Goal: Task Accomplishment & Management: Use online tool/utility

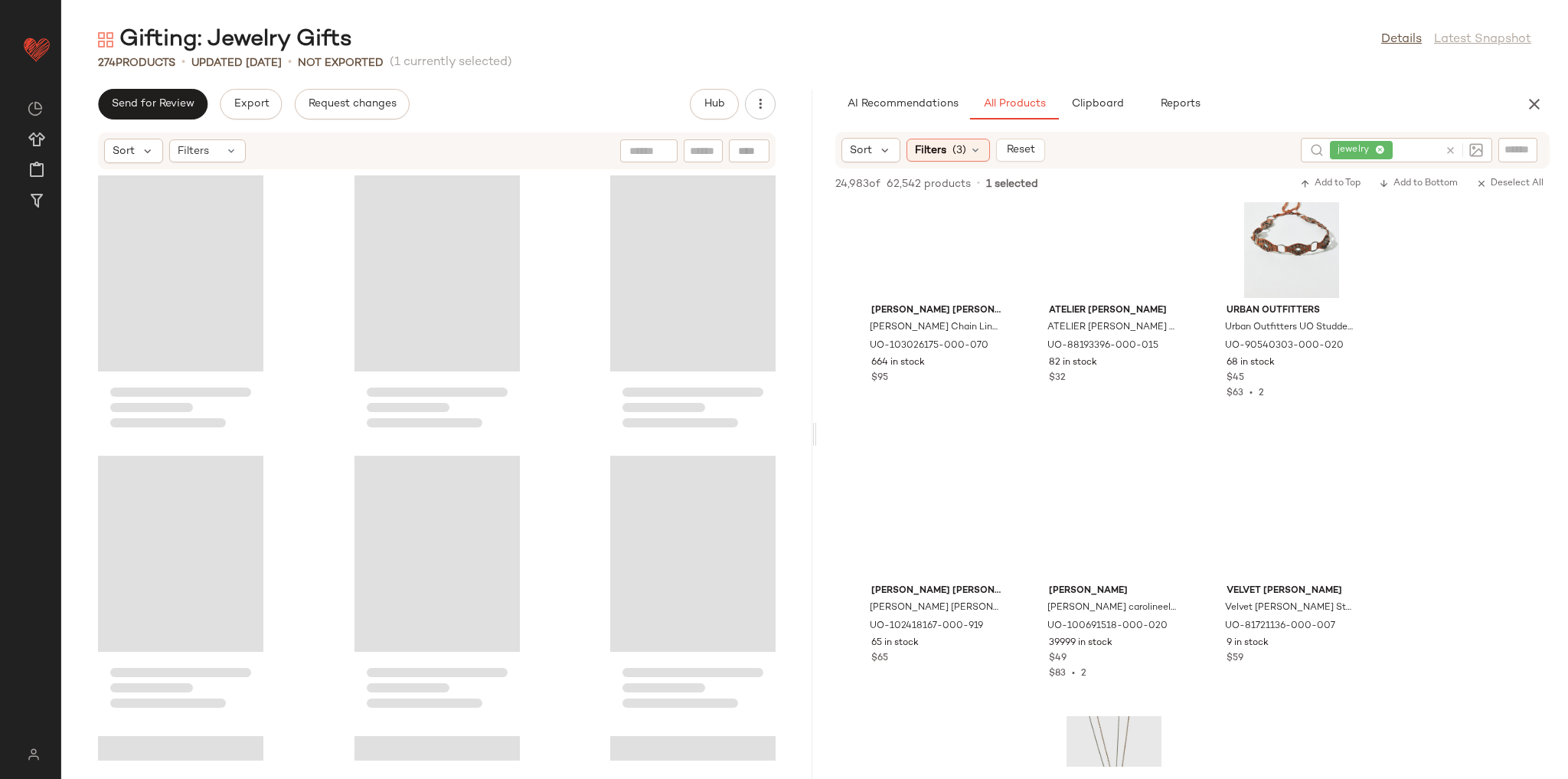
scroll to position [69060, 0]
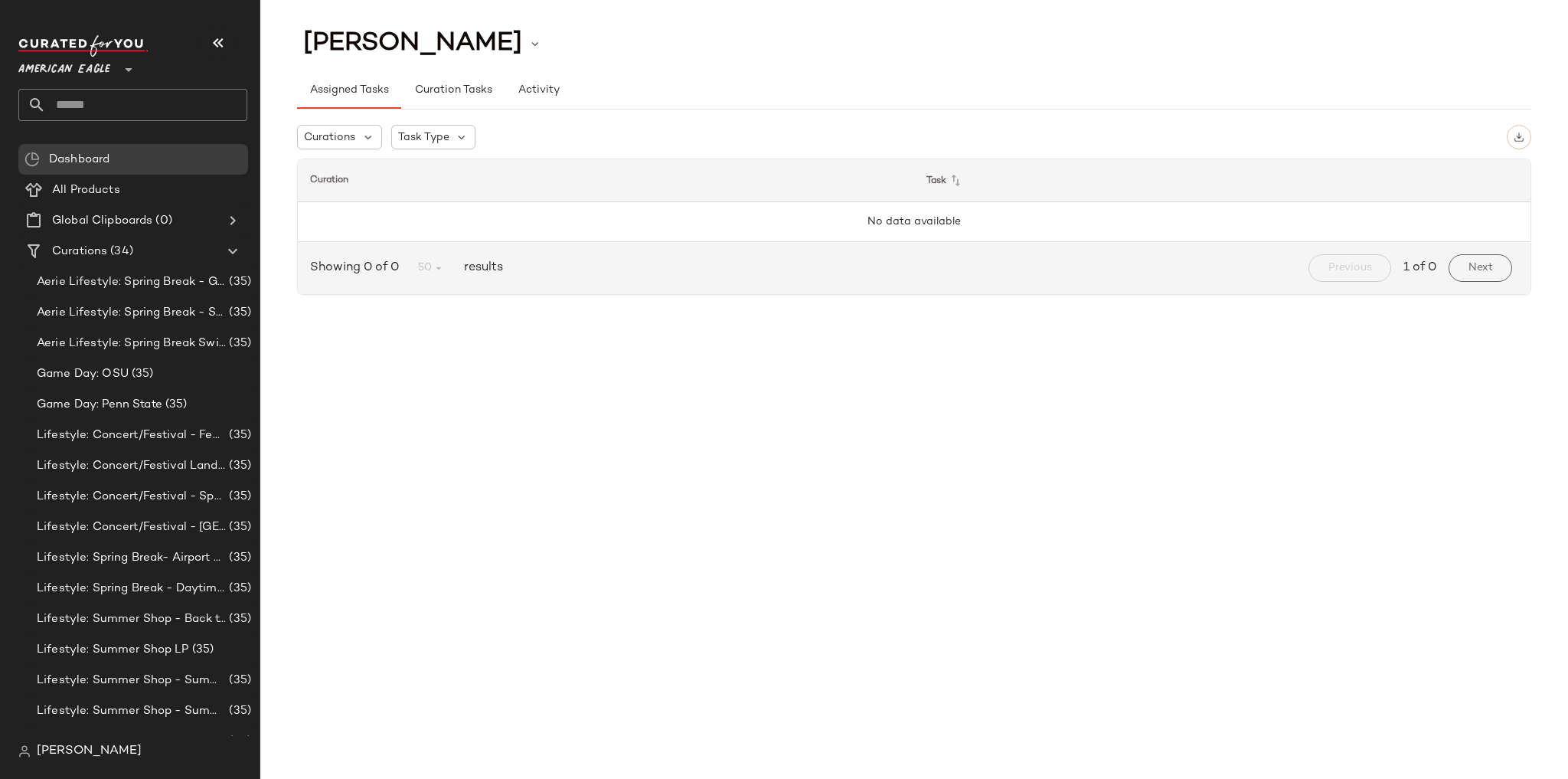
click at [124, 52] on div at bounding box center [127, 61] width 21 height 39
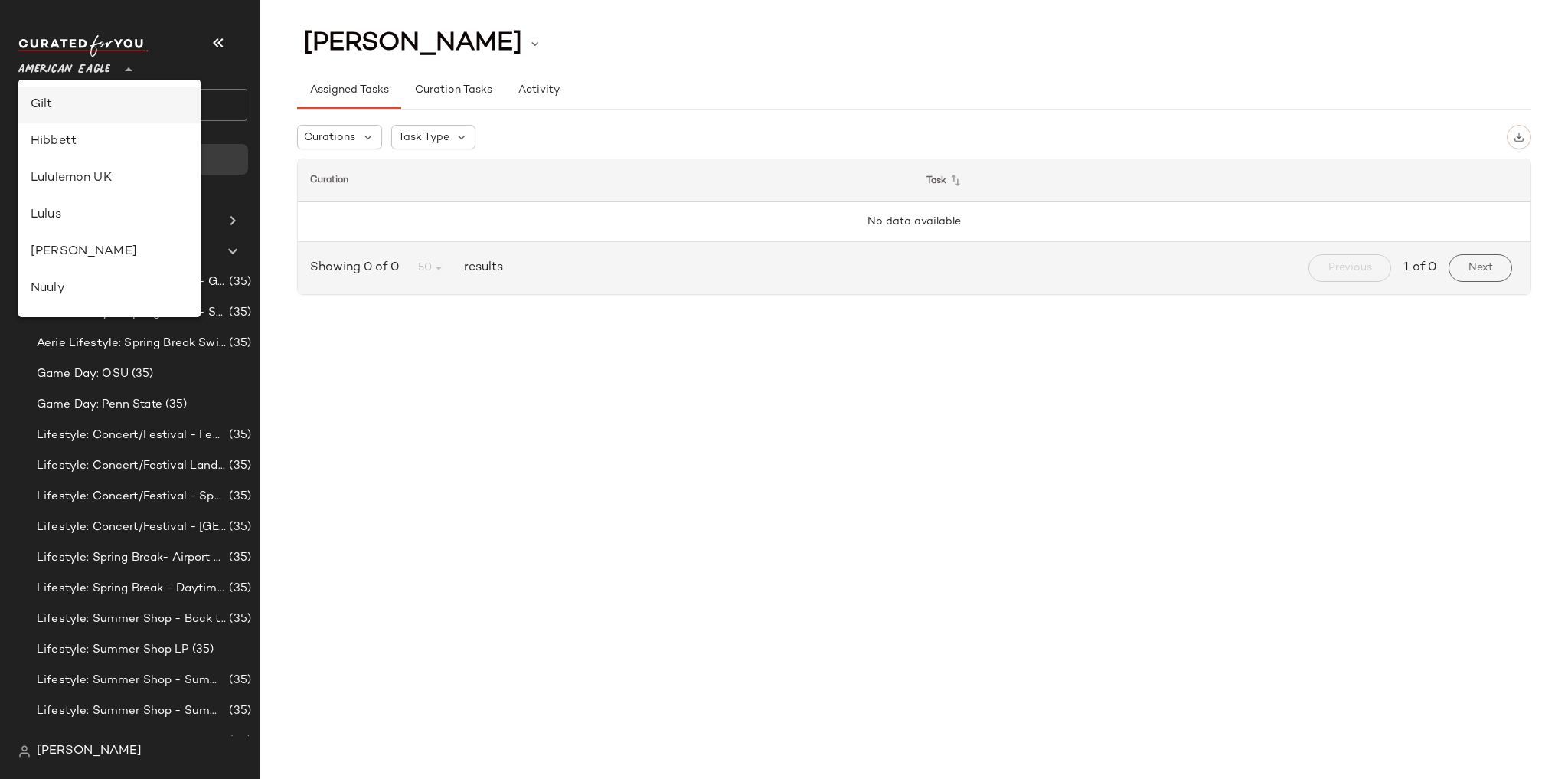
scroll to position [368, 0]
click at [116, 175] on div "Lululemon UK" at bounding box center [109, 177] width 158 height 18
type input "**"
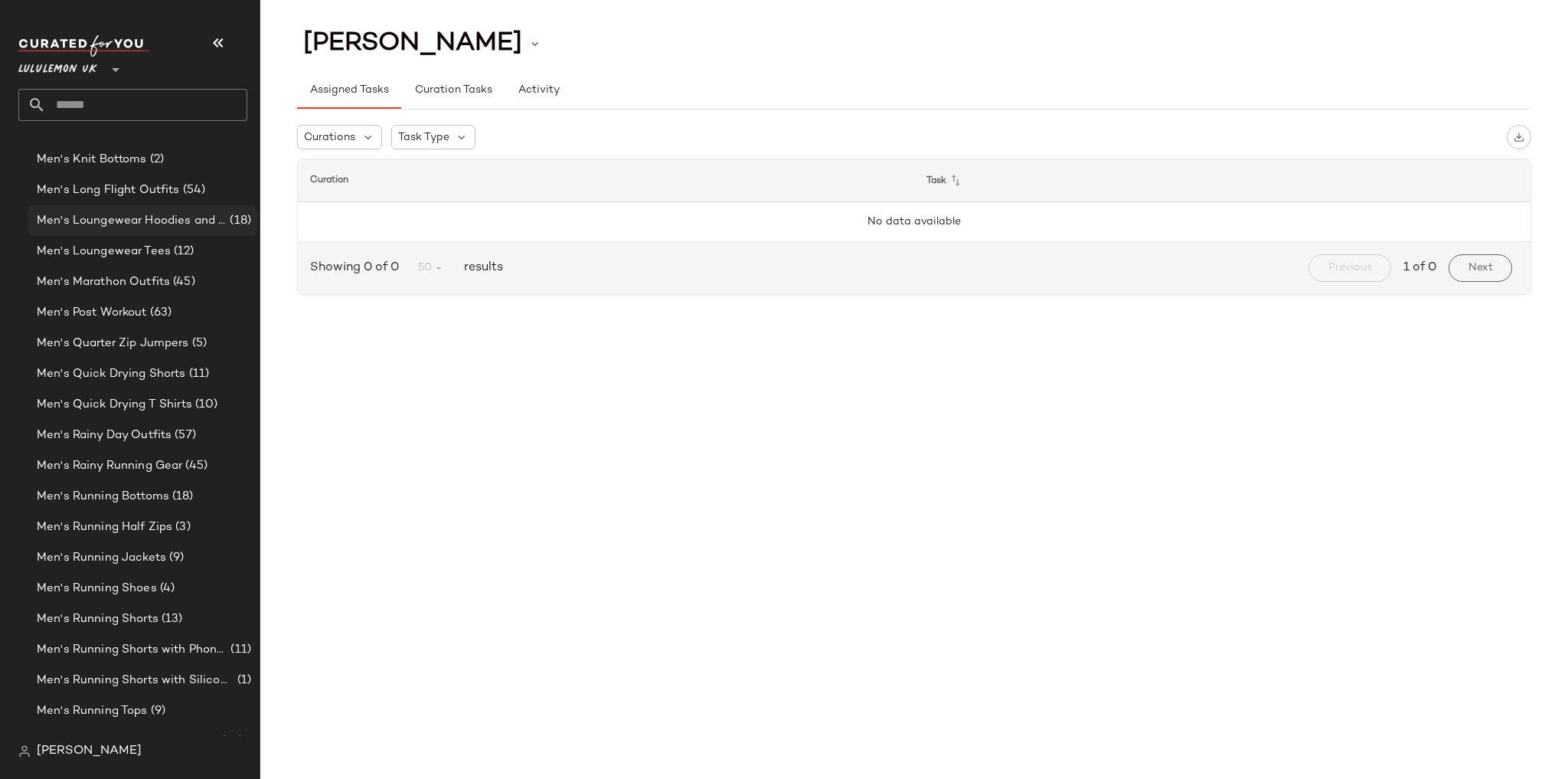
scroll to position [1586, 0]
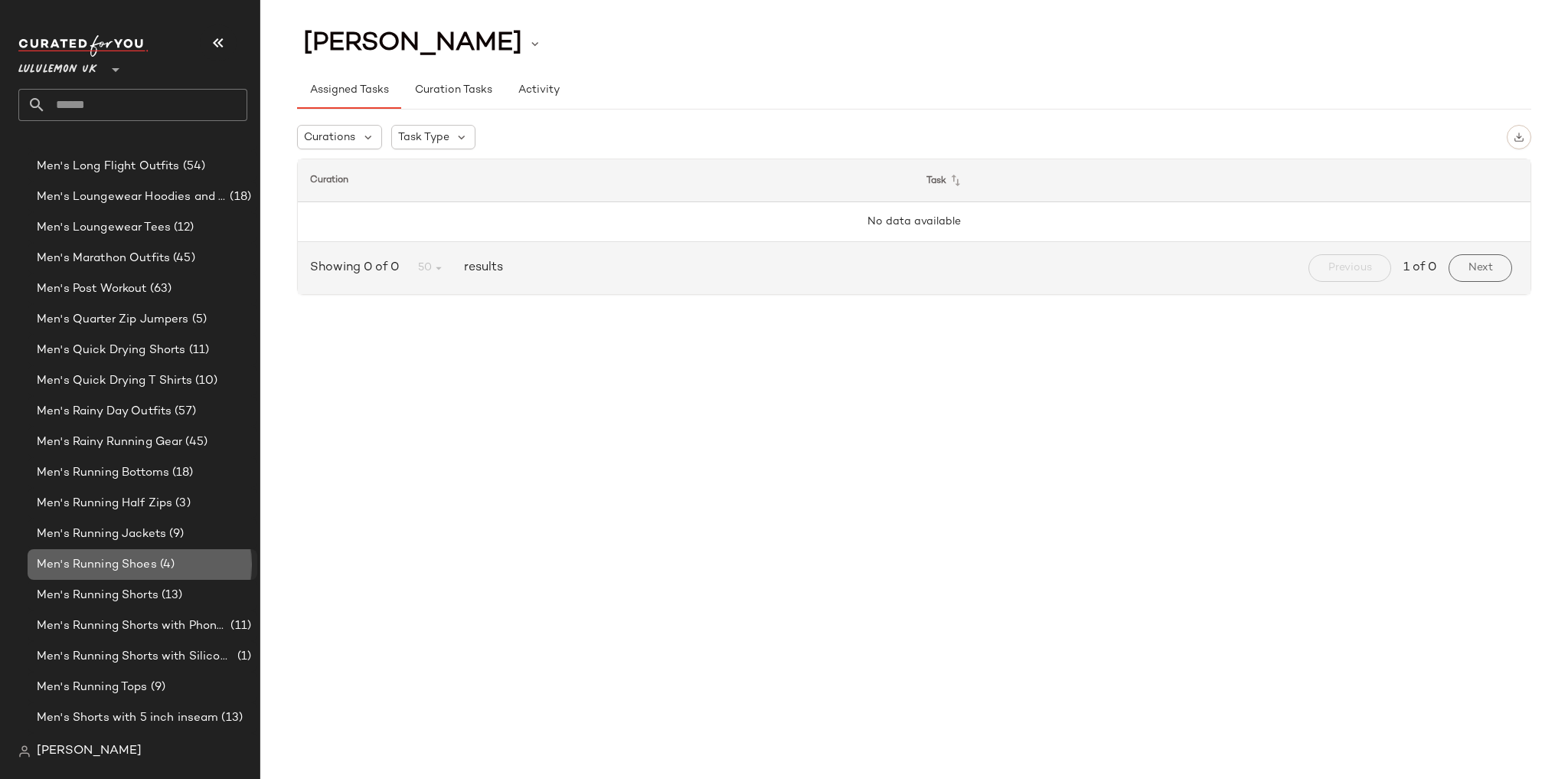
click at [160, 567] on span "(4)" at bounding box center [165, 565] width 17 height 17
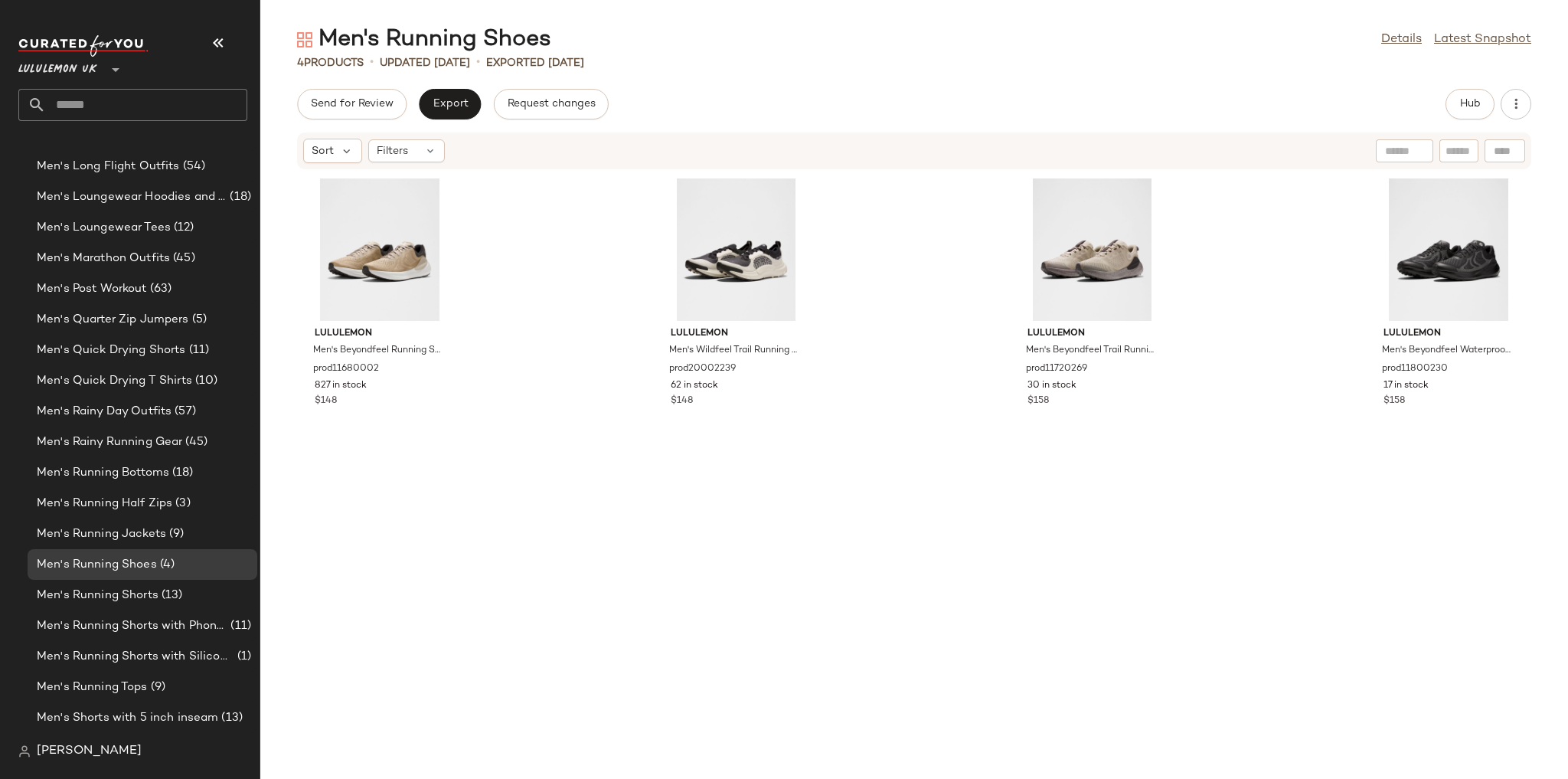
click at [1440, 107] on div "Send for Review Export Request changes Hub" at bounding box center [914, 105] width 1234 height 31
click at [1449, 105] on button "Hub" at bounding box center [1470, 105] width 49 height 31
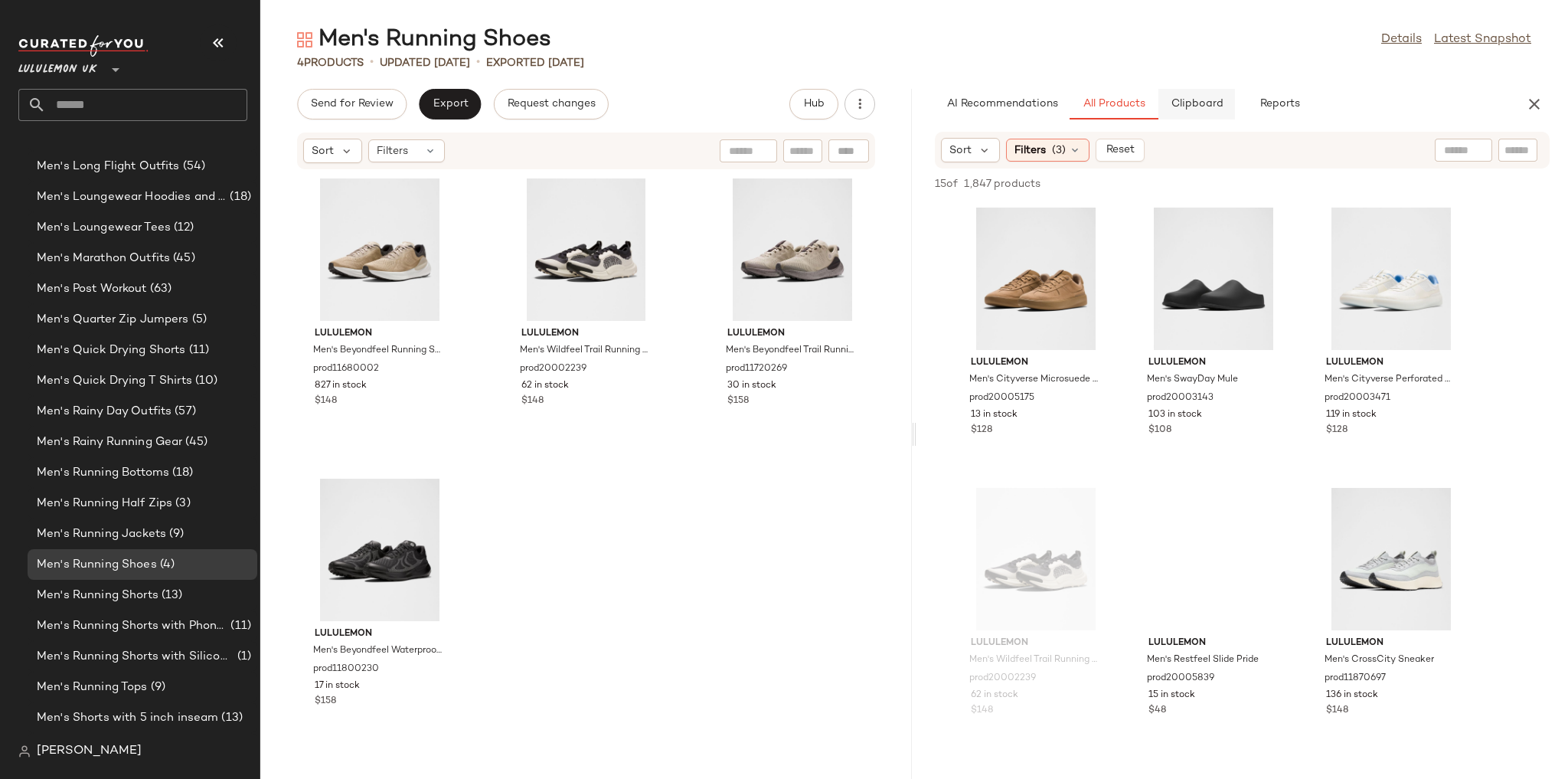
click at [1190, 90] on button "Clipboard" at bounding box center [1197, 105] width 76 height 31
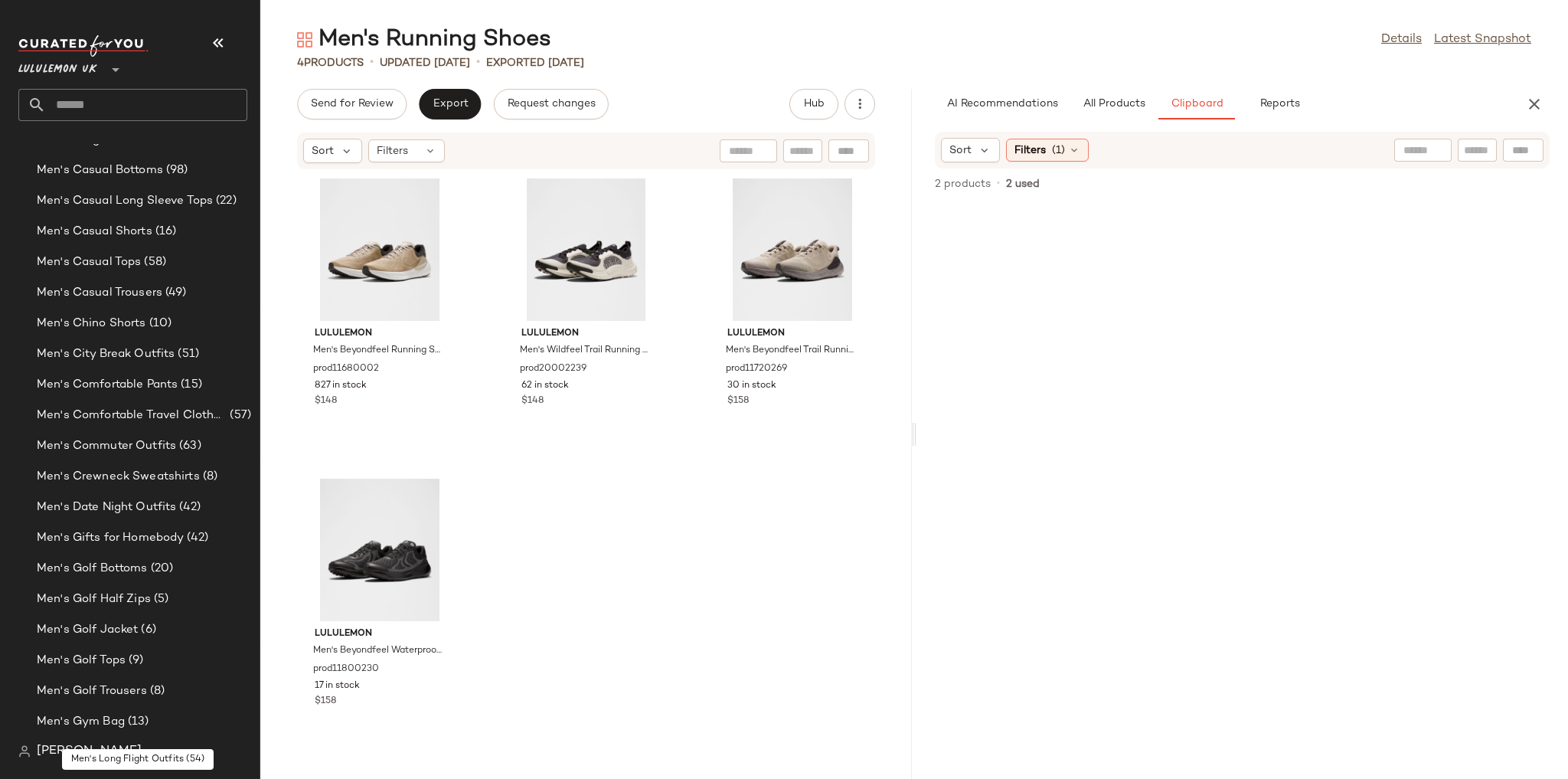
scroll to position [729, 0]
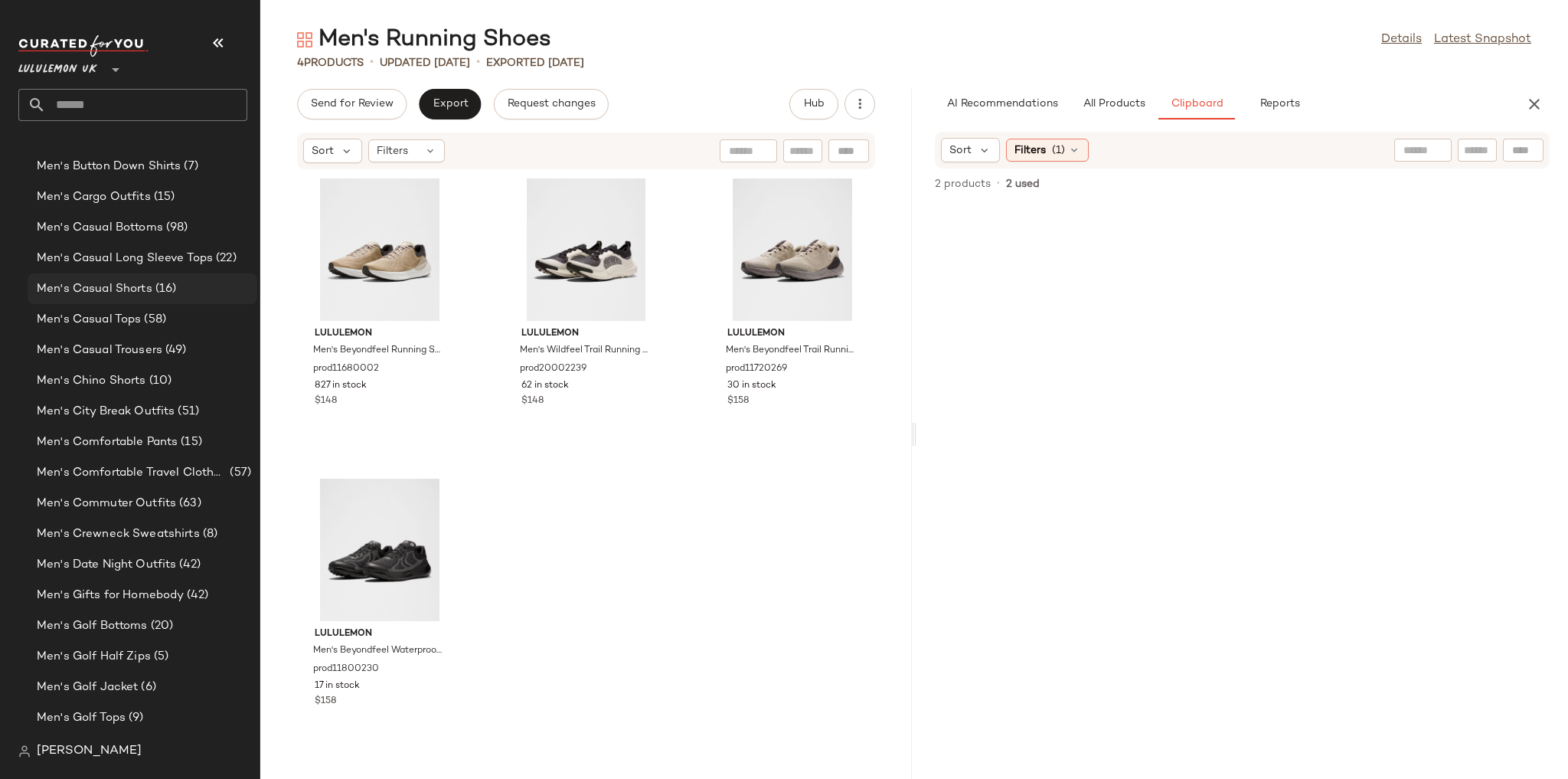
click at [194, 303] on div "Men's Casual Shorts (16)" at bounding box center [141, 289] width 229 height 31
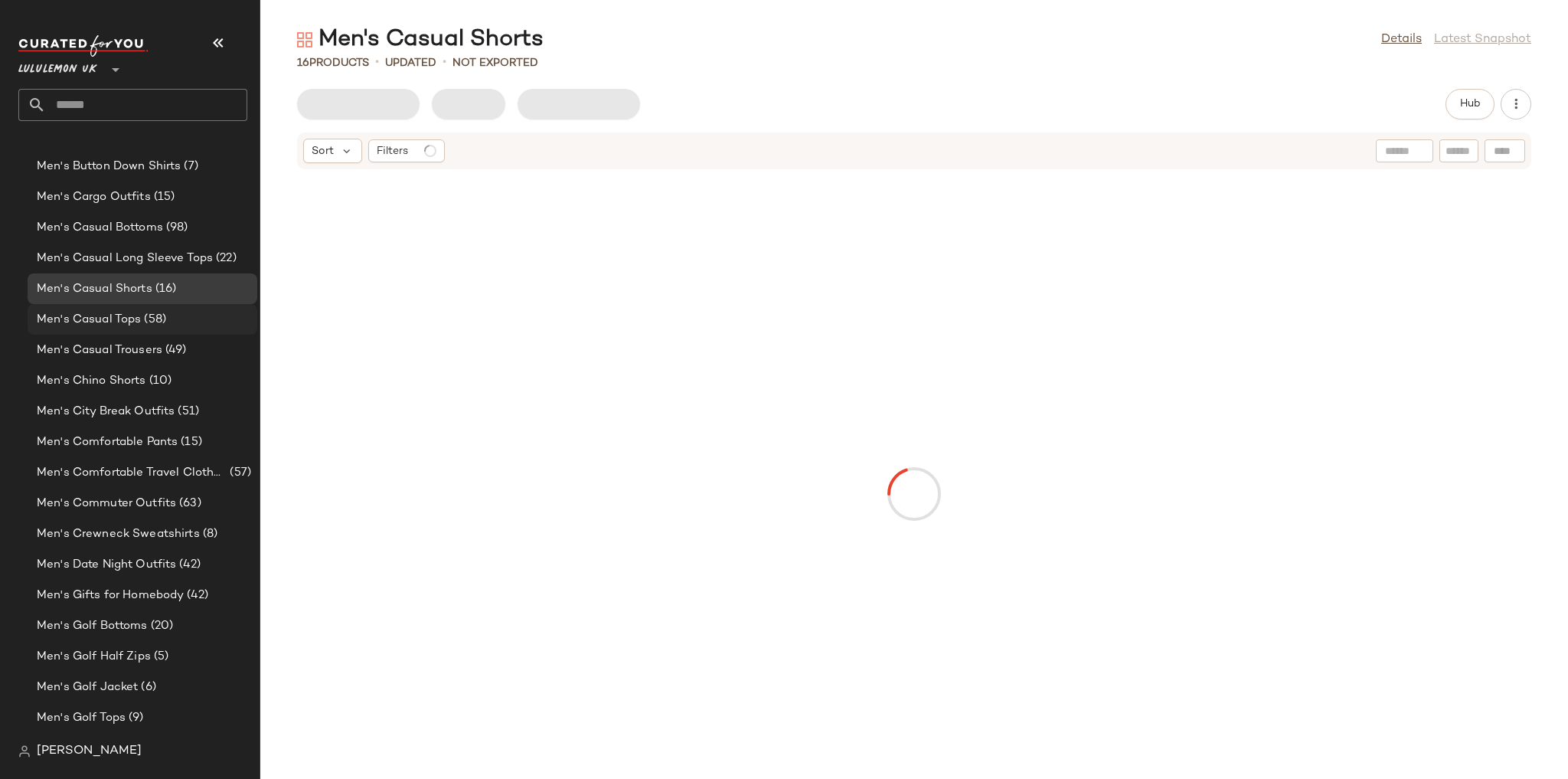
click at [194, 321] on div "Men's Casual Tops (58)" at bounding box center [141, 319] width 219 height 17
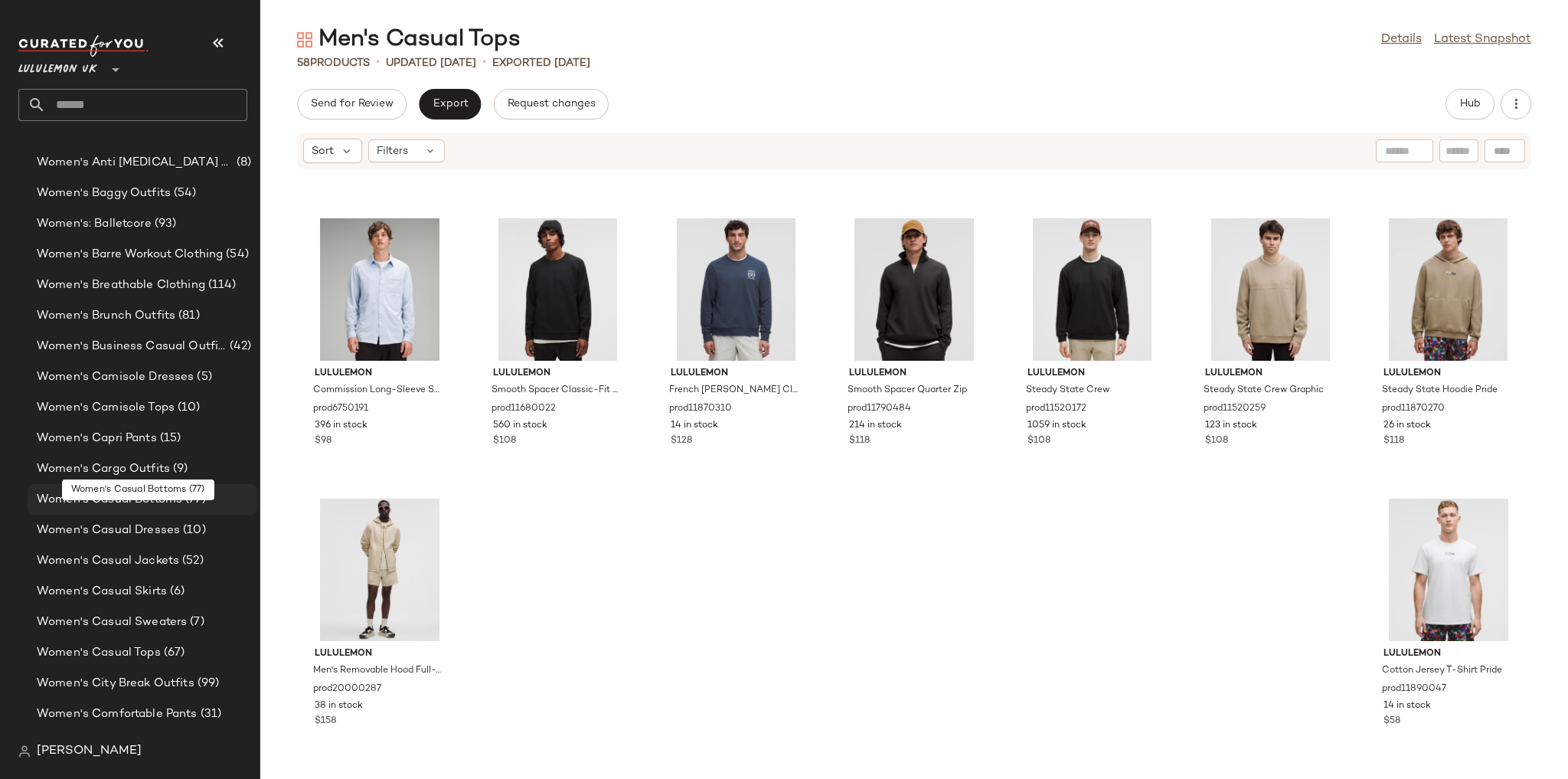
scroll to position [3315, 0]
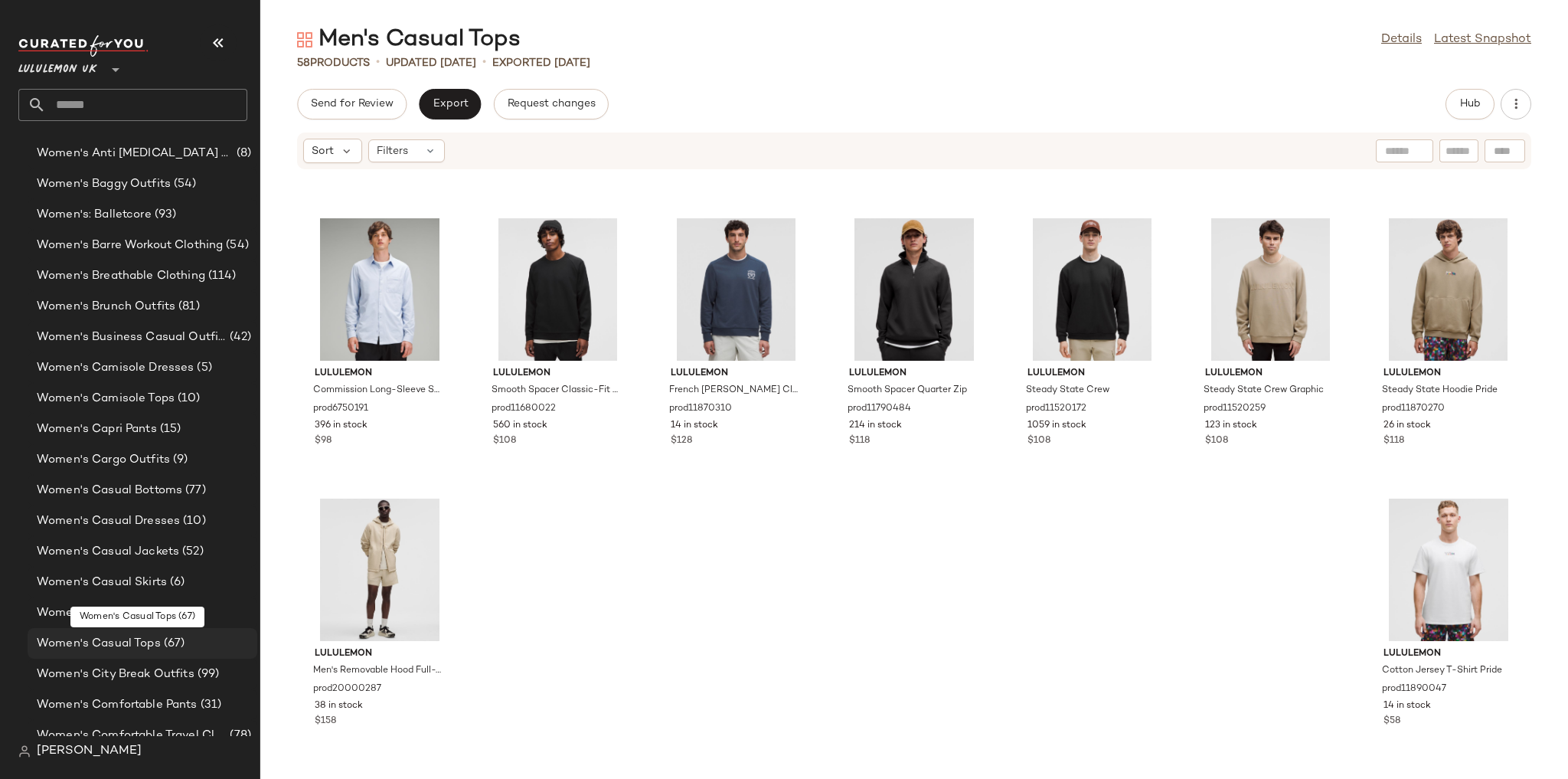
click at [191, 643] on div "Women's Casual Tops (67)" at bounding box center [141, 644] width 219 height 17
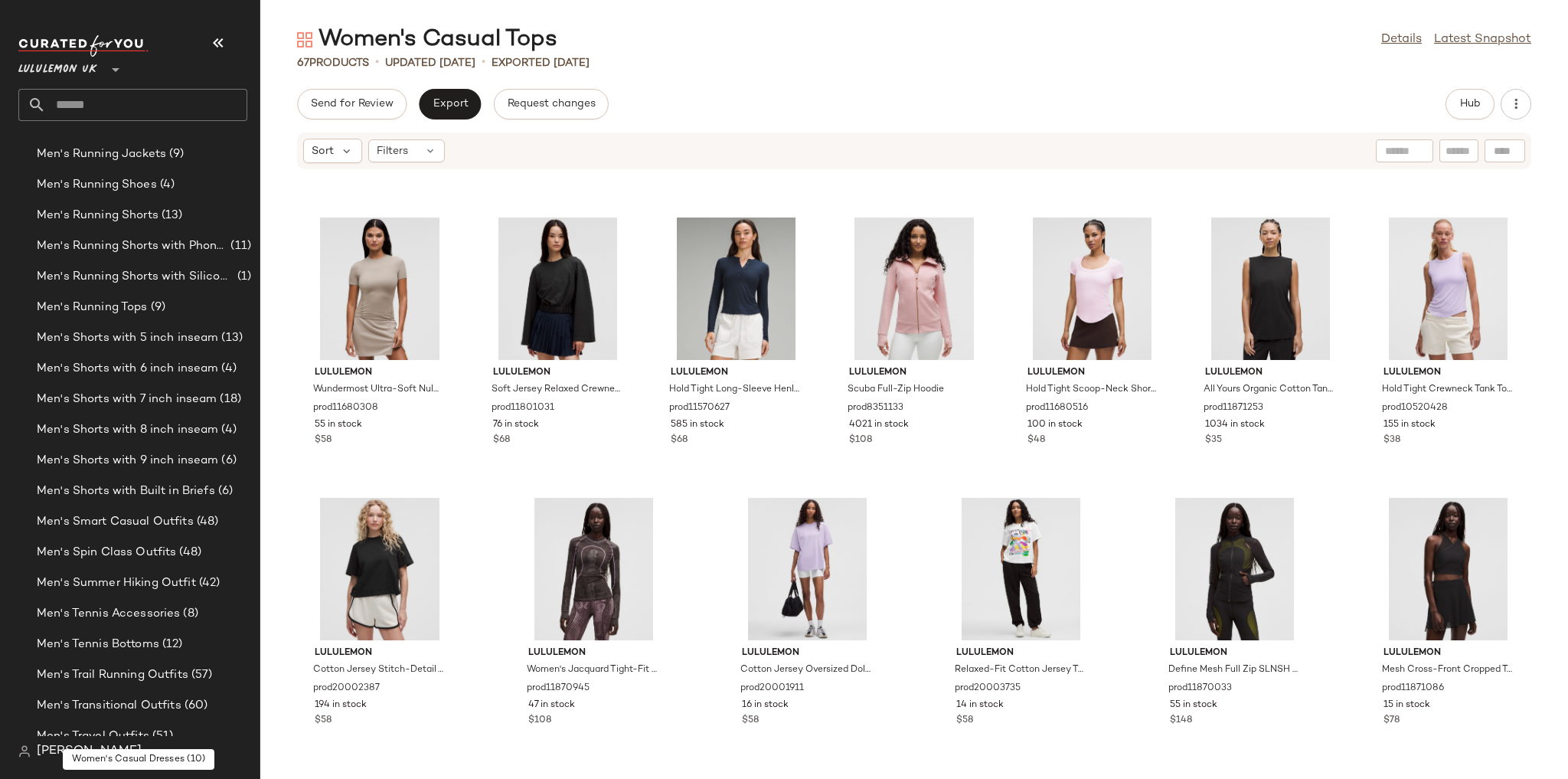
scroll to position [2028, 0]
click at [150, 491] on span "Men's Spin Class Outfits" at bounding box center [106, 491] width 139 height 17
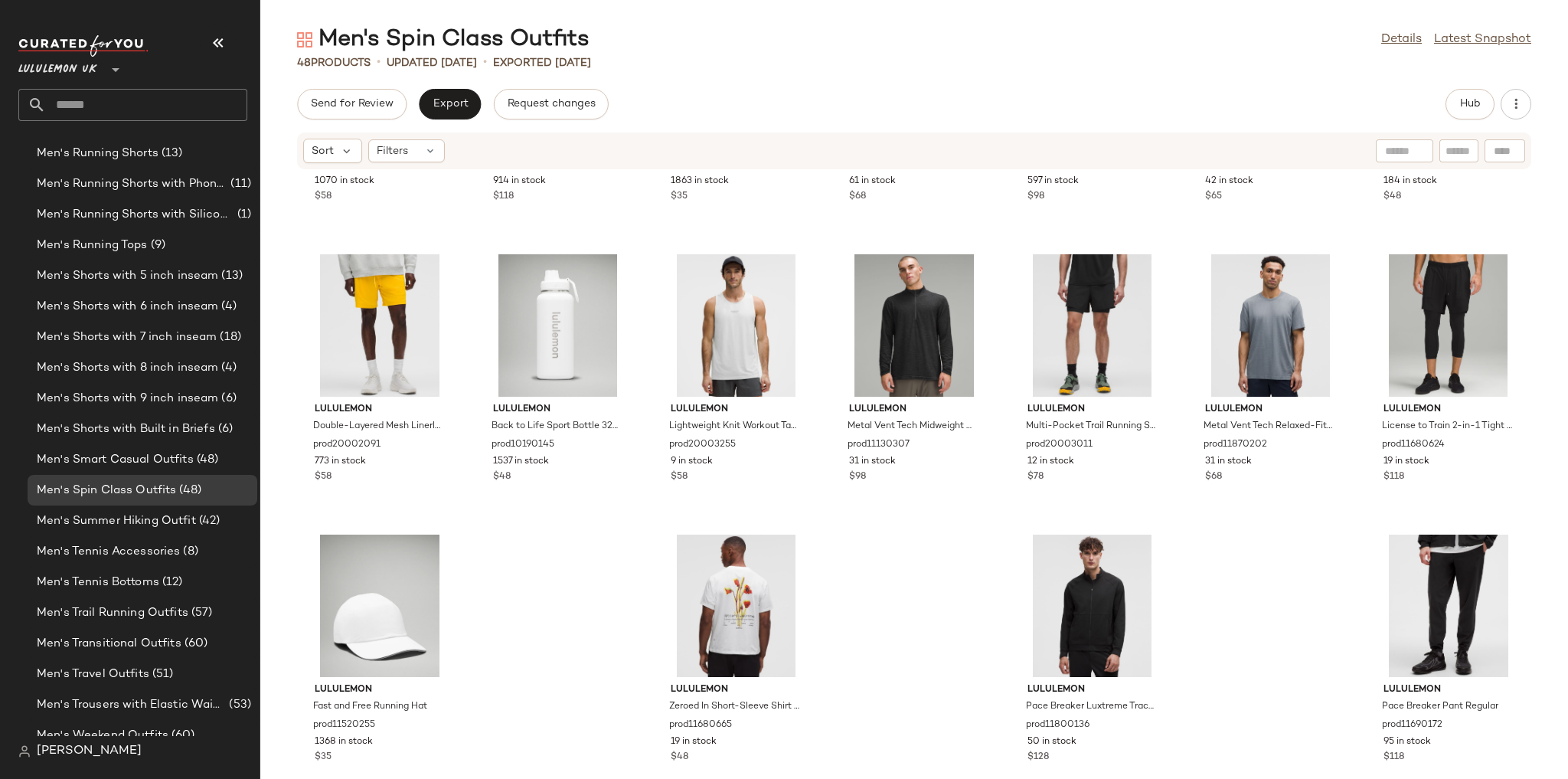
scroll to position [1655, 0]
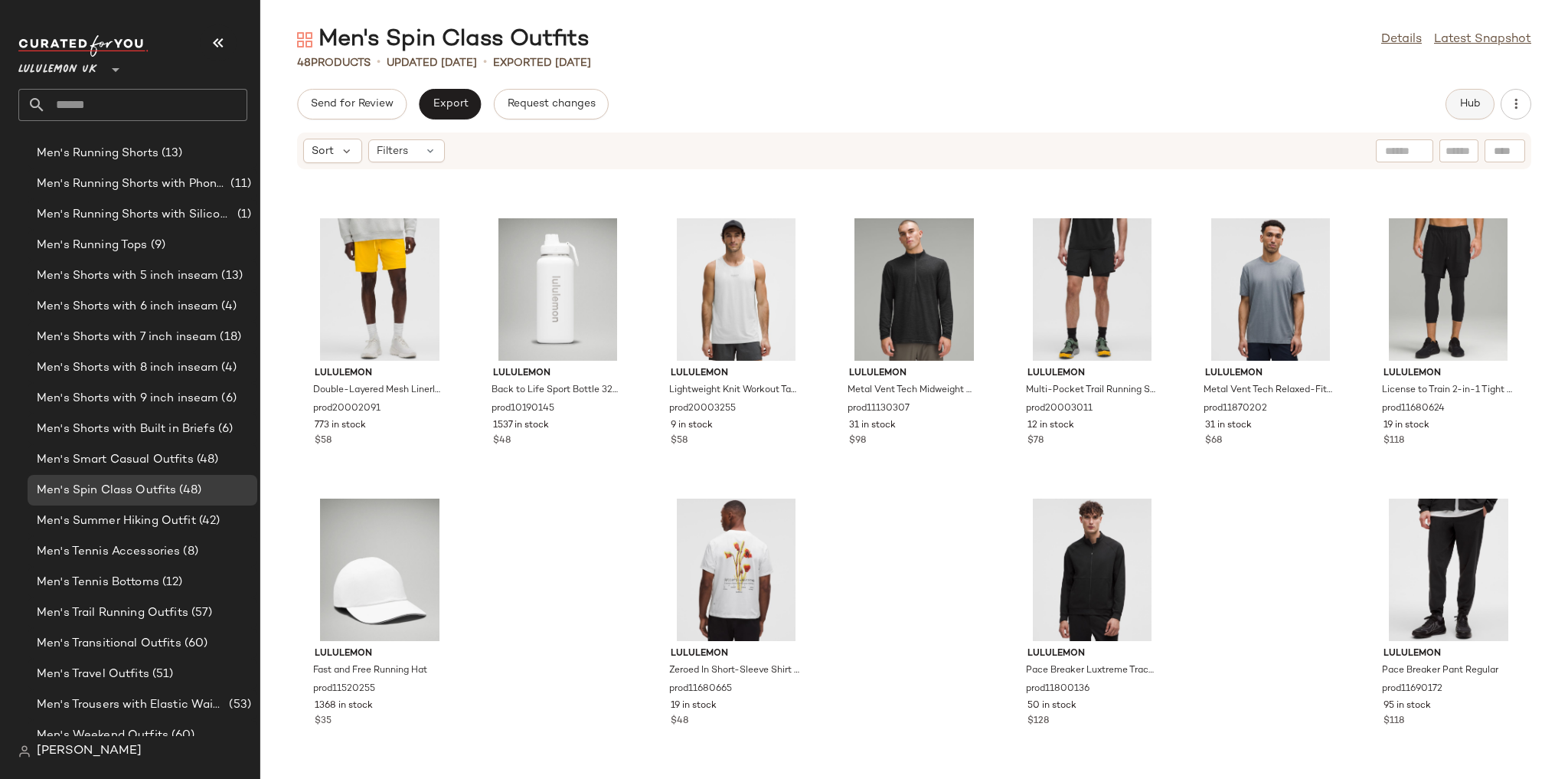
click at [1470, 98] on span "Hub" at bounding box center [1470, 104] width 21 height 13
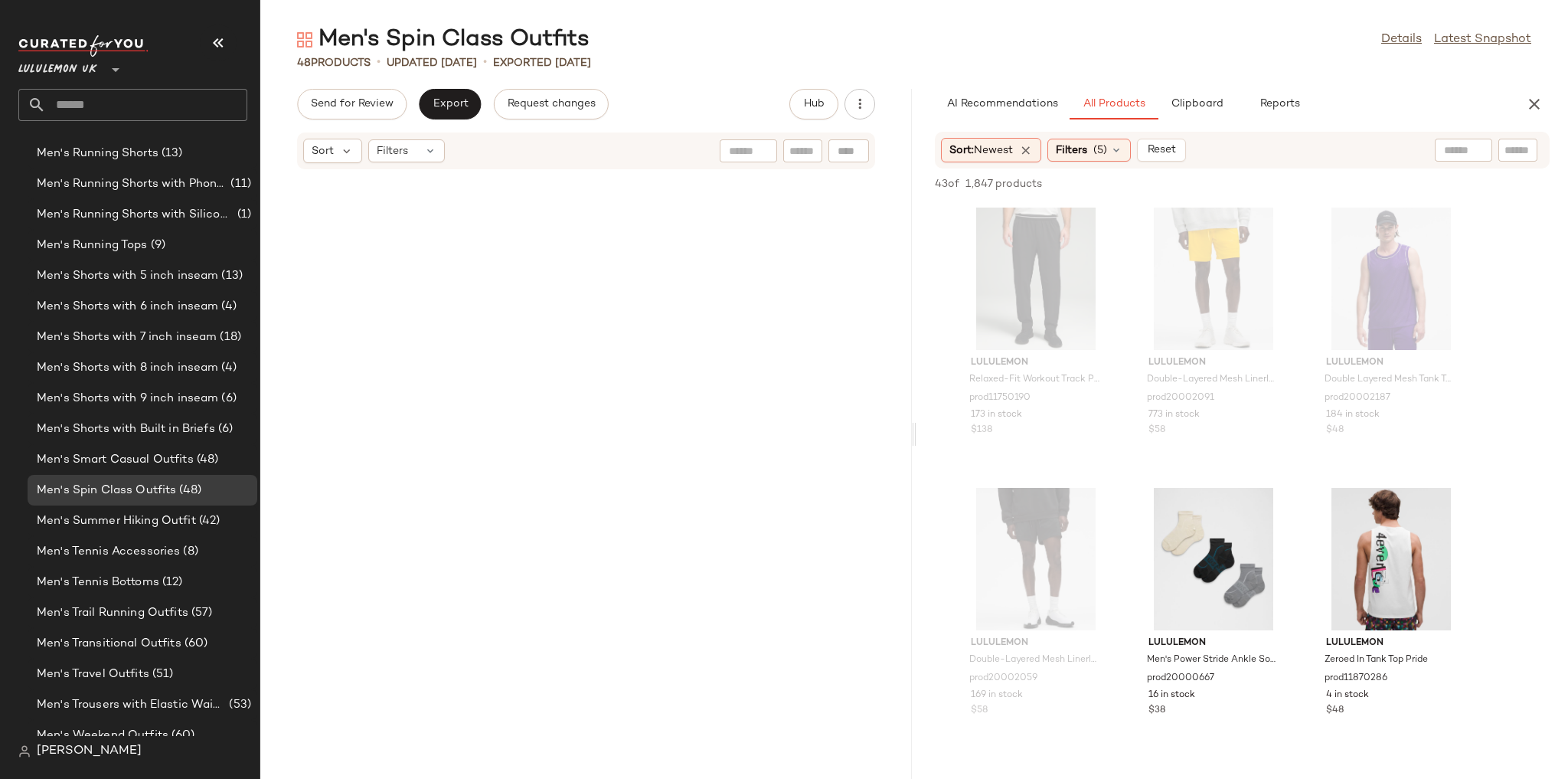
scroll to position [3084, 0]
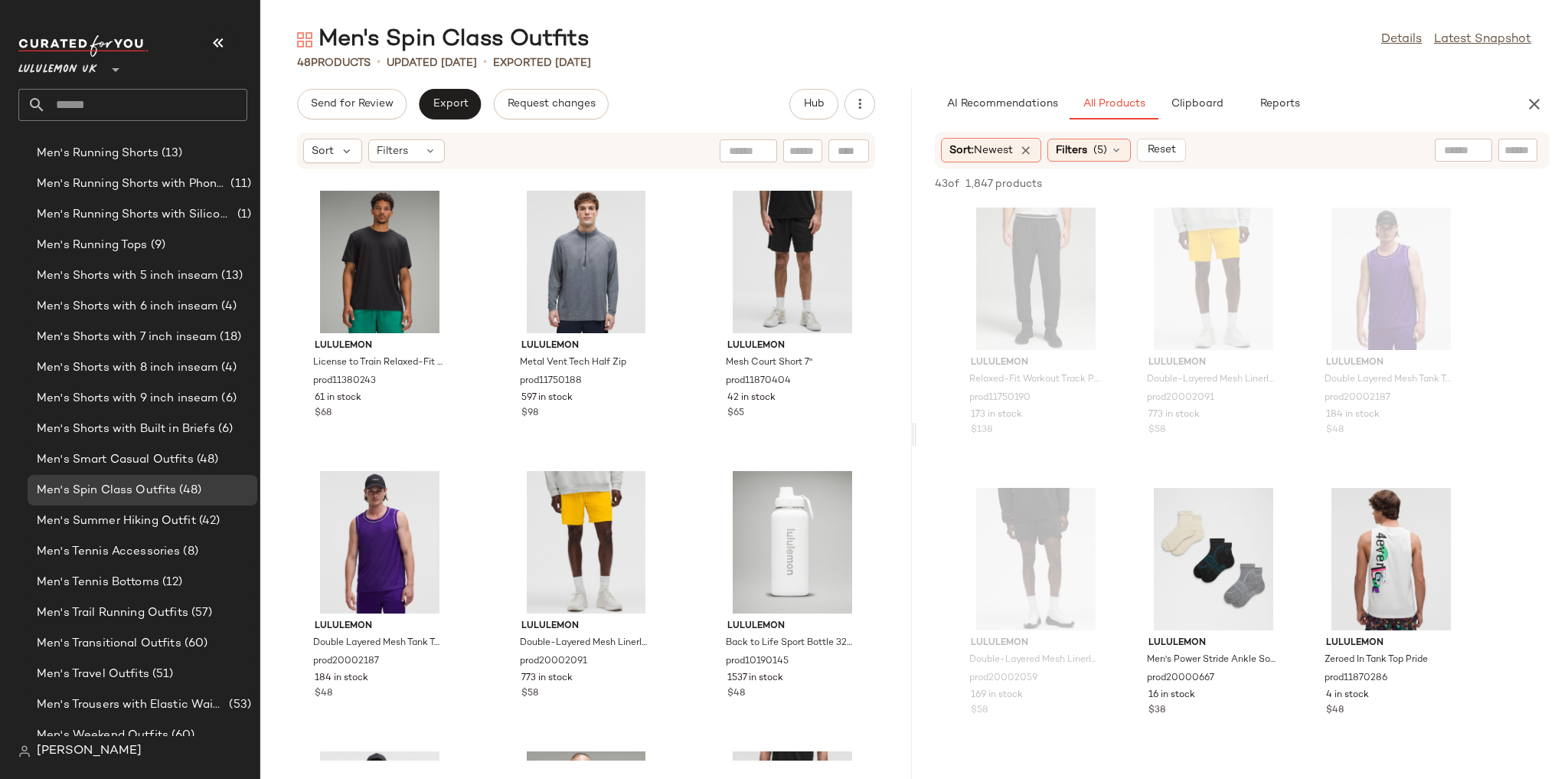
click at [1189, 119] on div "AI Recommendations All Products Clipboard Reports Sort: Newest Filters (5) Rese…" at bounding box center [1243, 434] width 652 height 690
click at [1192, 101] on span "Clipboard" at bounding box center [1197, 104] width 53 height 13
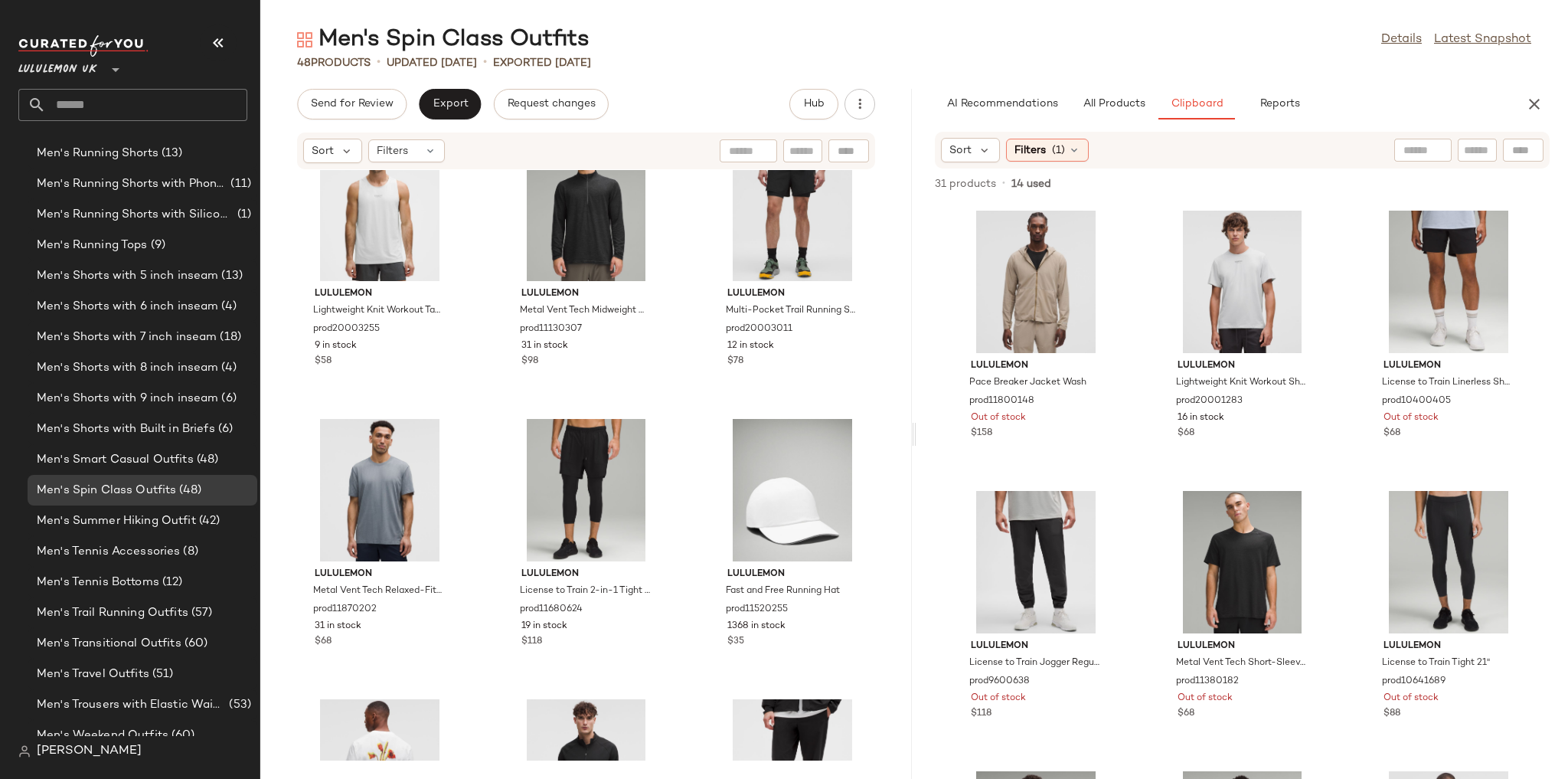
scroll to position [3513, 0]
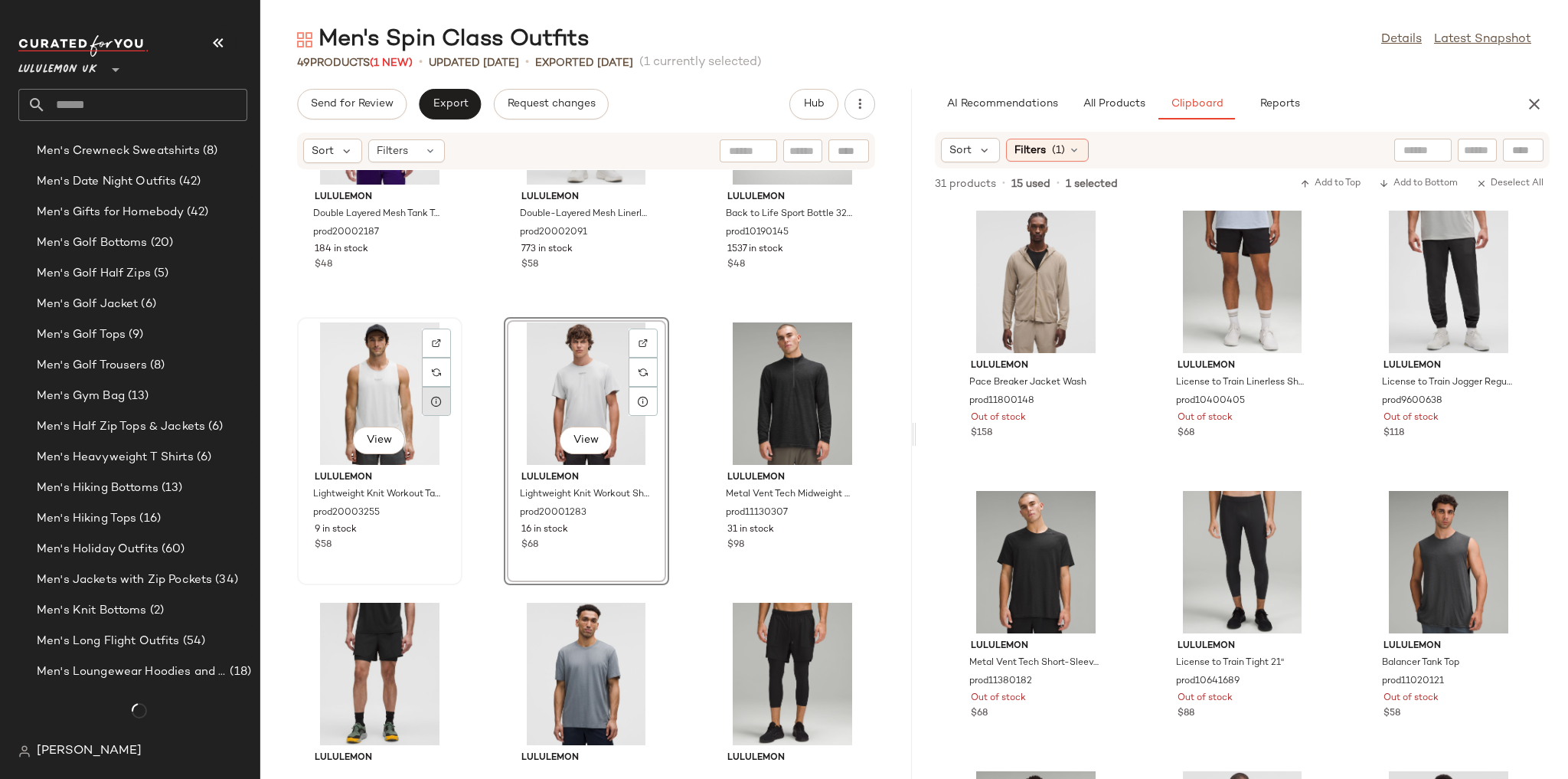
scroll to position [2078, 0]
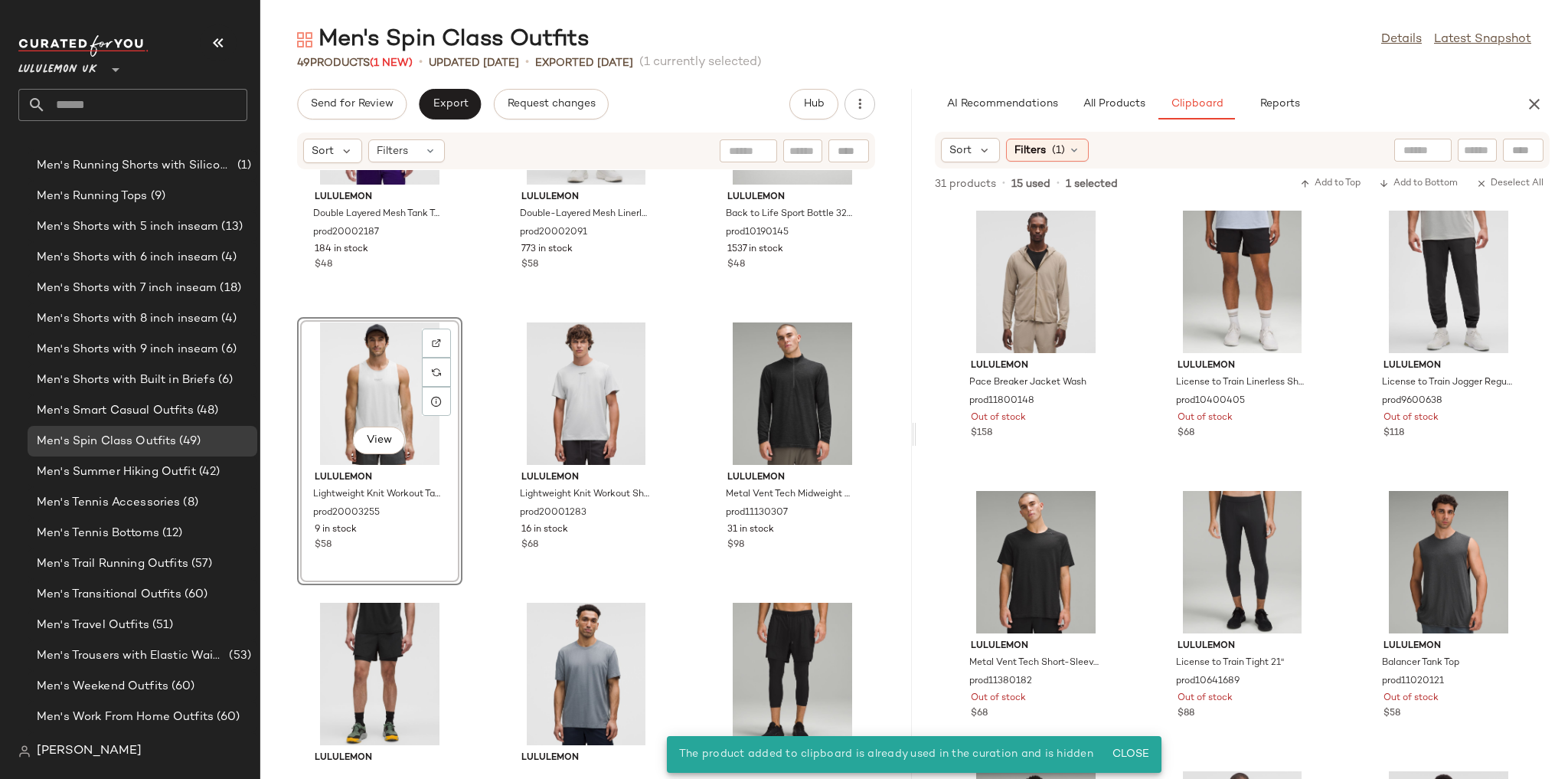
click at [678, 375] on div "lululemon Double Layered Mesh Tank Top prod20002187 184 in stock $48 lululemon …" at bounding box center [586, 465] width 652 height 590
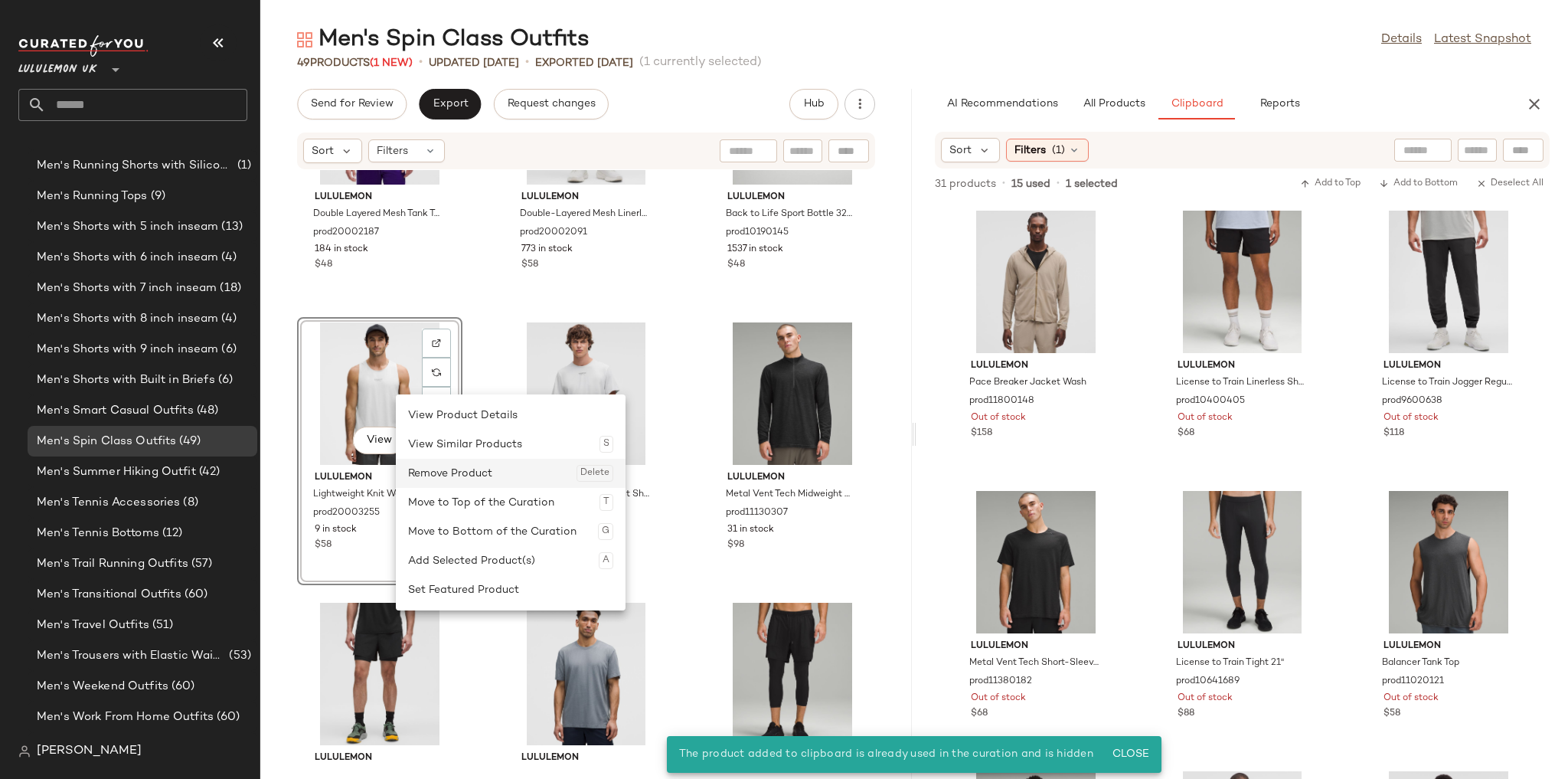
click at [430, 463] on div "Remove Product Delete" at bounding box center [511, 473] width 205 height 29
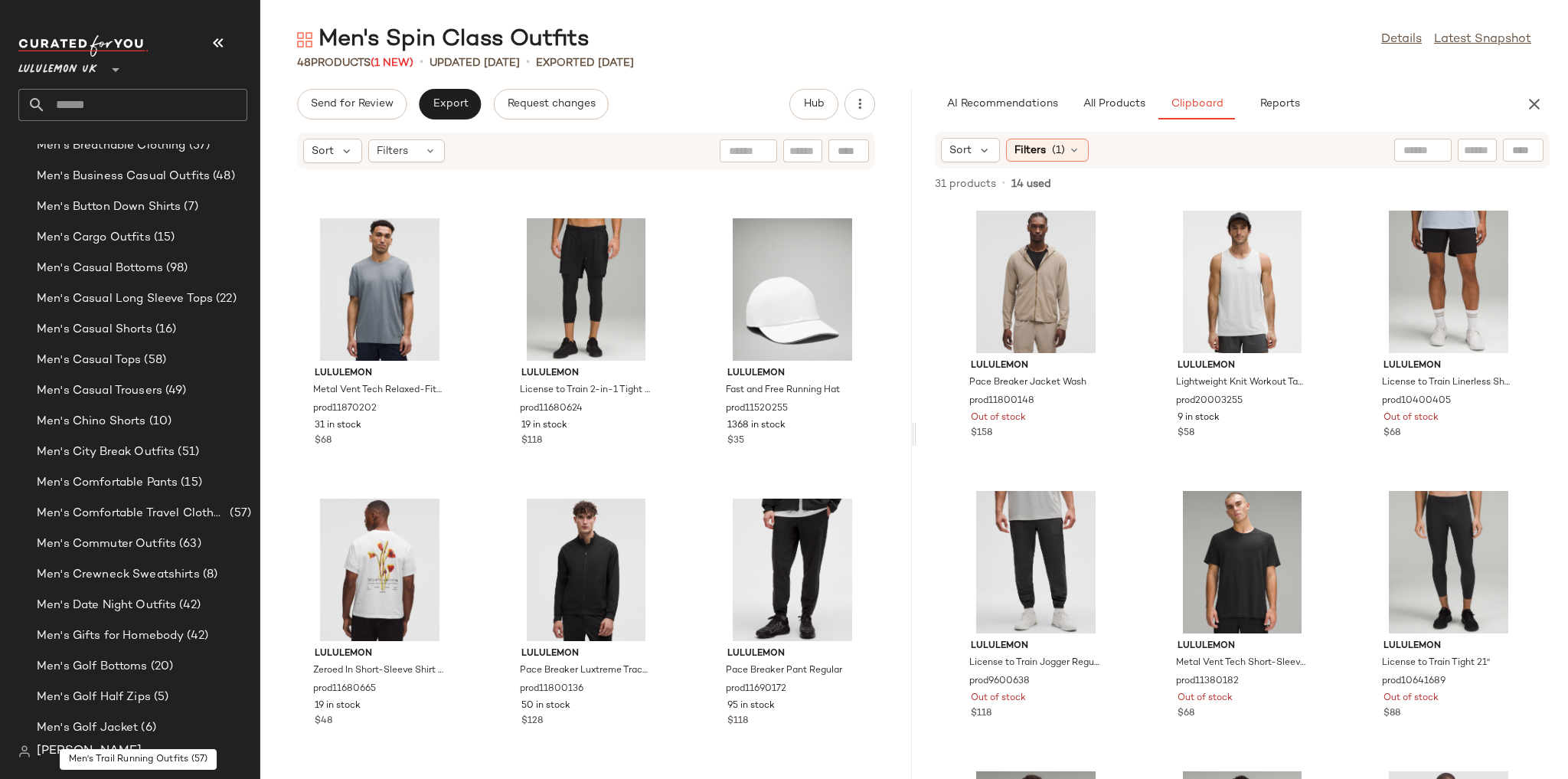
scroll to position [668, 0]
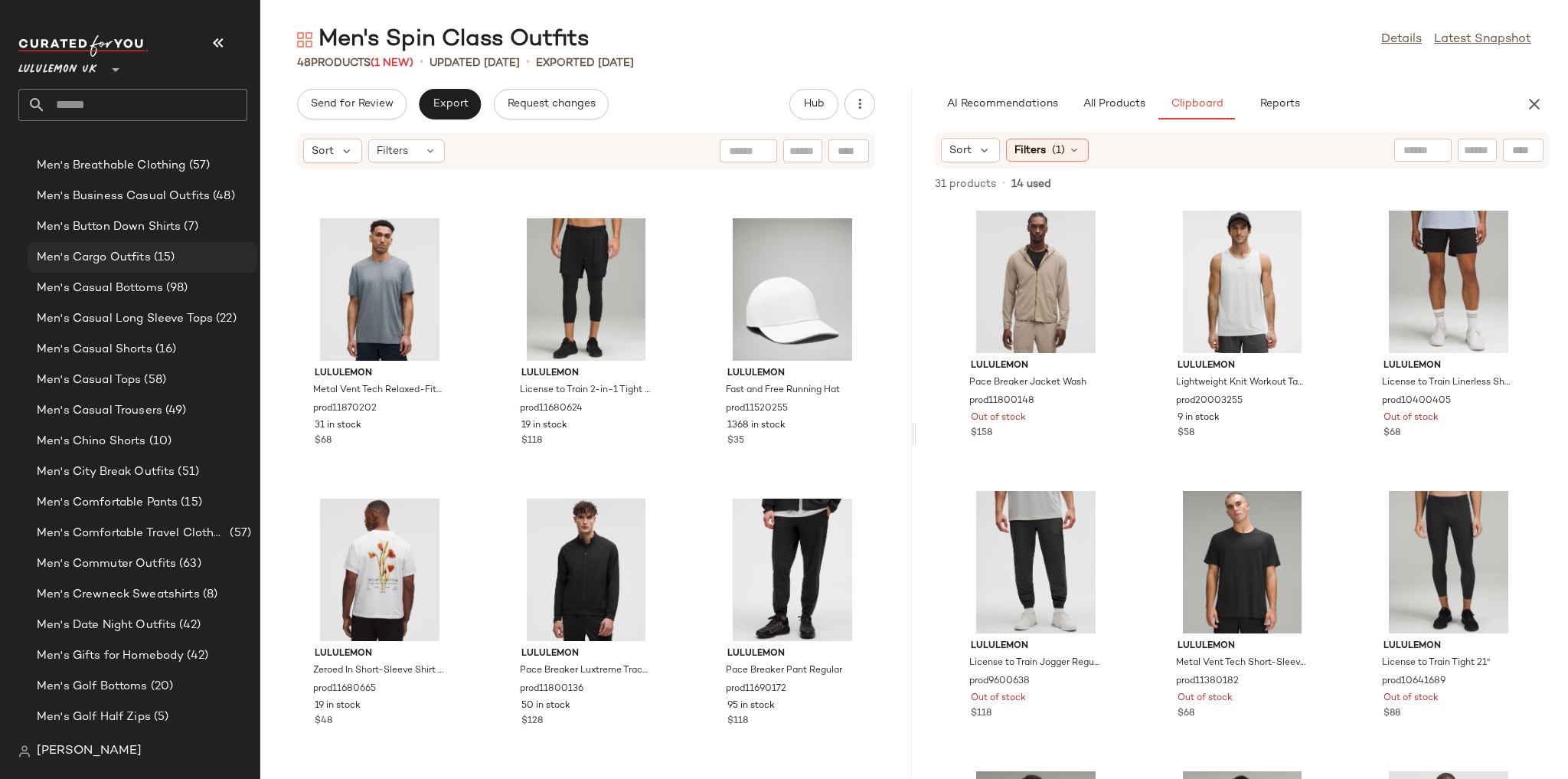
click at [177, 263] on div "Men's Cargo Outfits (15)" at bounding box center [141, 257] width 219 height 17
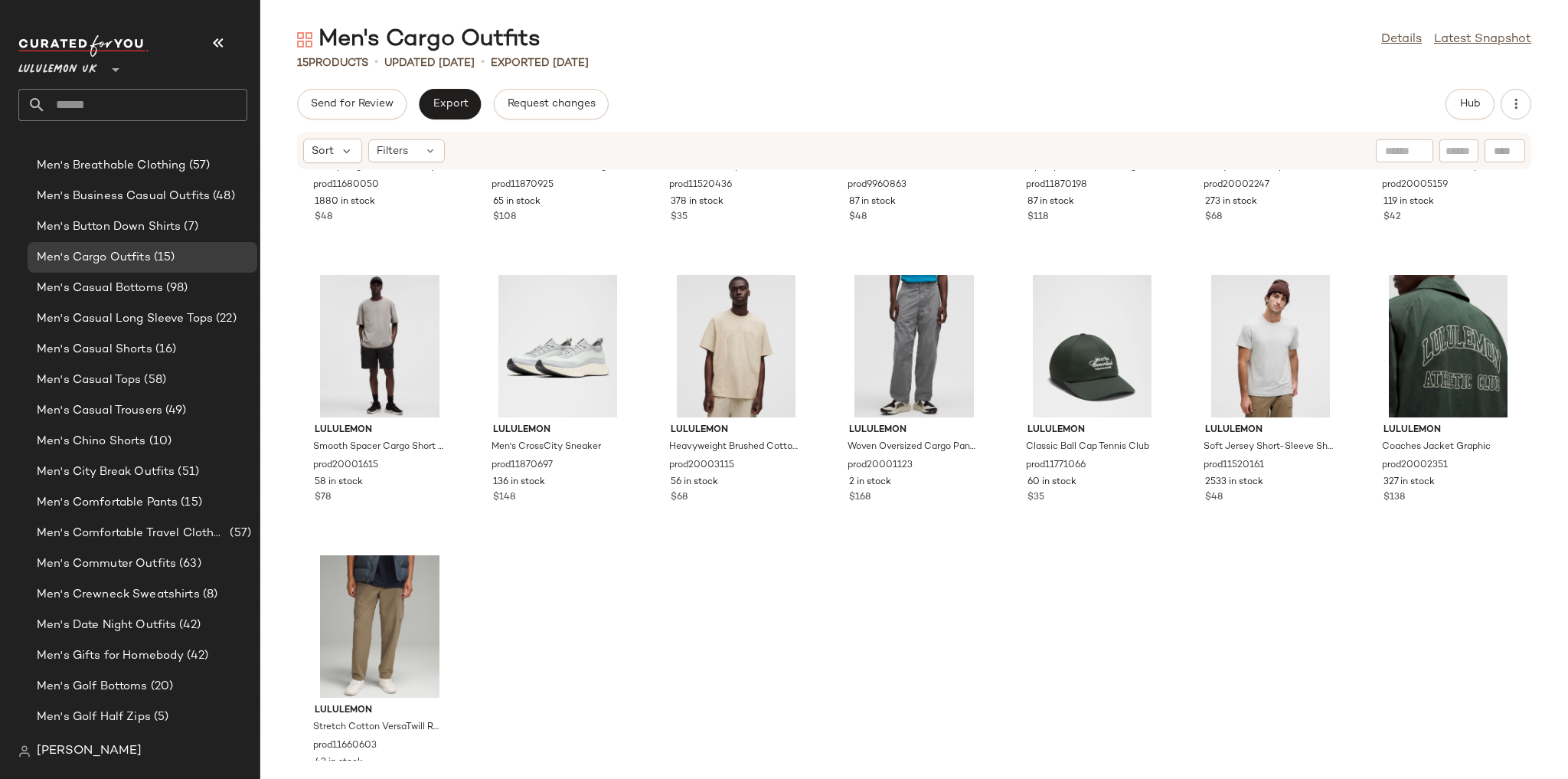
scroll to position [241, 0]
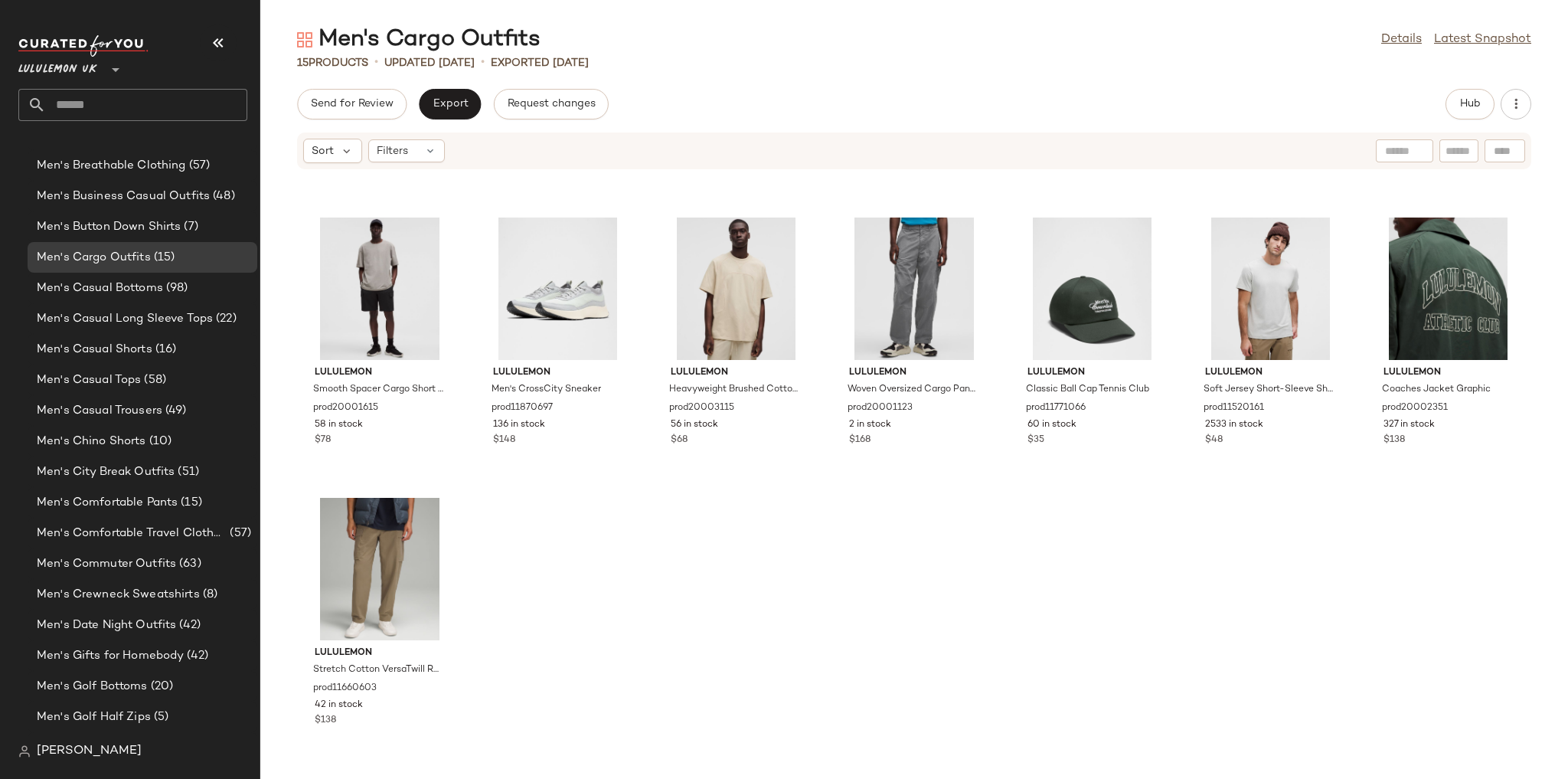
click at [1449, 124] on div "Send for Review Export Request changes Hub Sort Filters lululemon Heavyweight C…" at bounding box center [914, 434] width 1308 height 690
click at [1468, 105] on span "Hub" at bounding box center [1470, 104] width 21 height 13
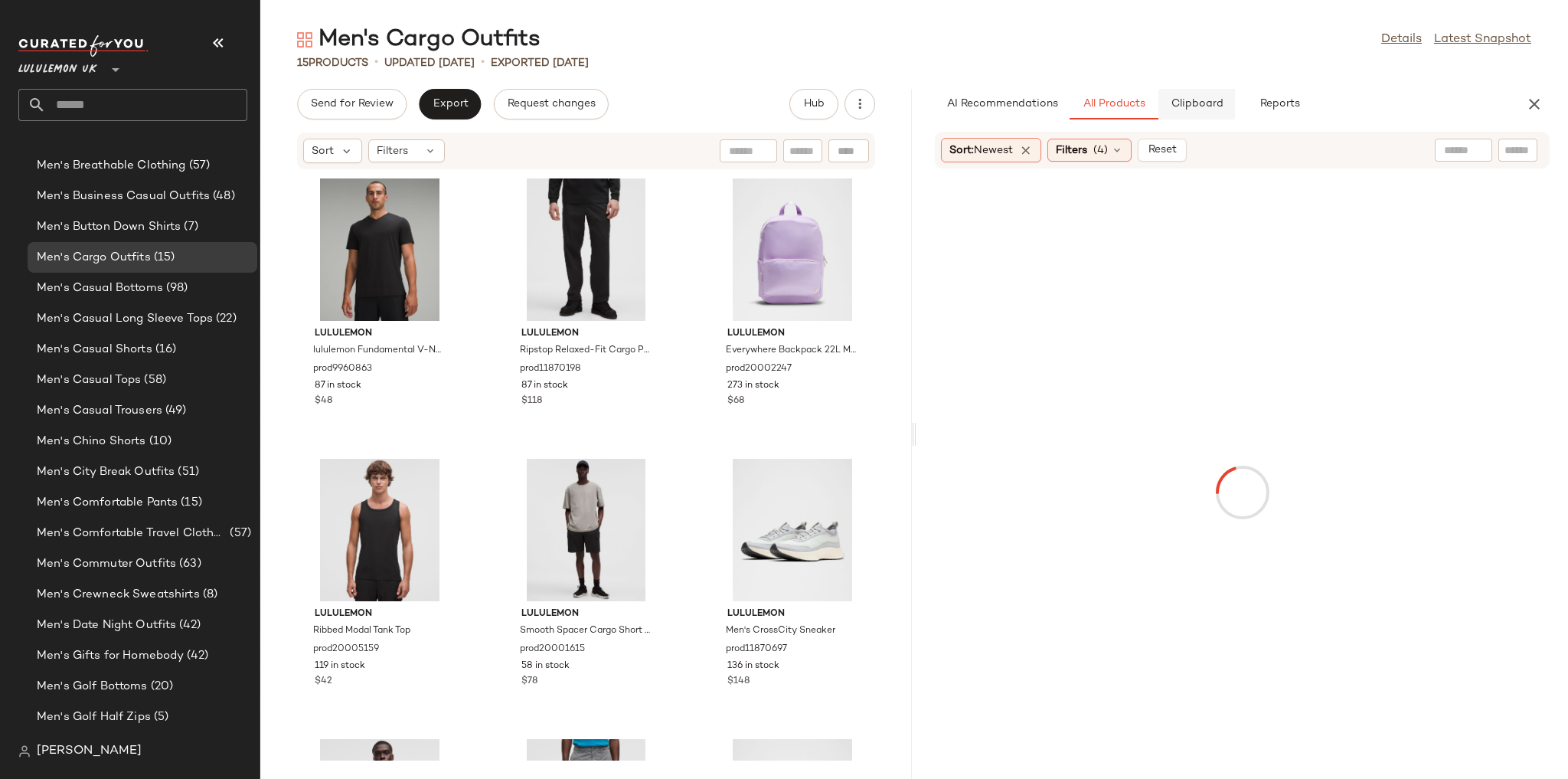
click at [1224, 112] on button "Clipboard" at bounding box center [1197, 105] width 76 height 31
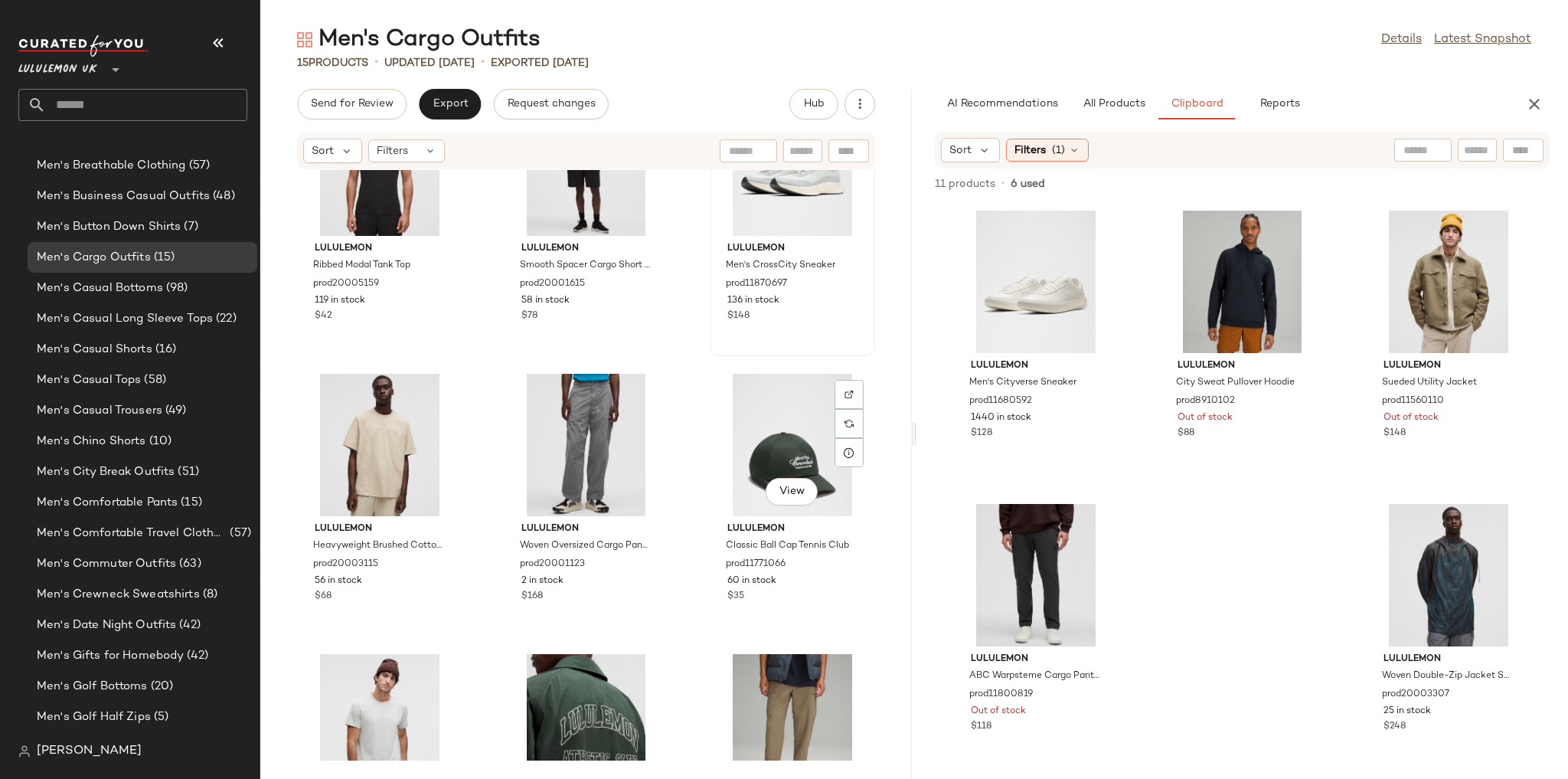
scroll to position [660, 0]
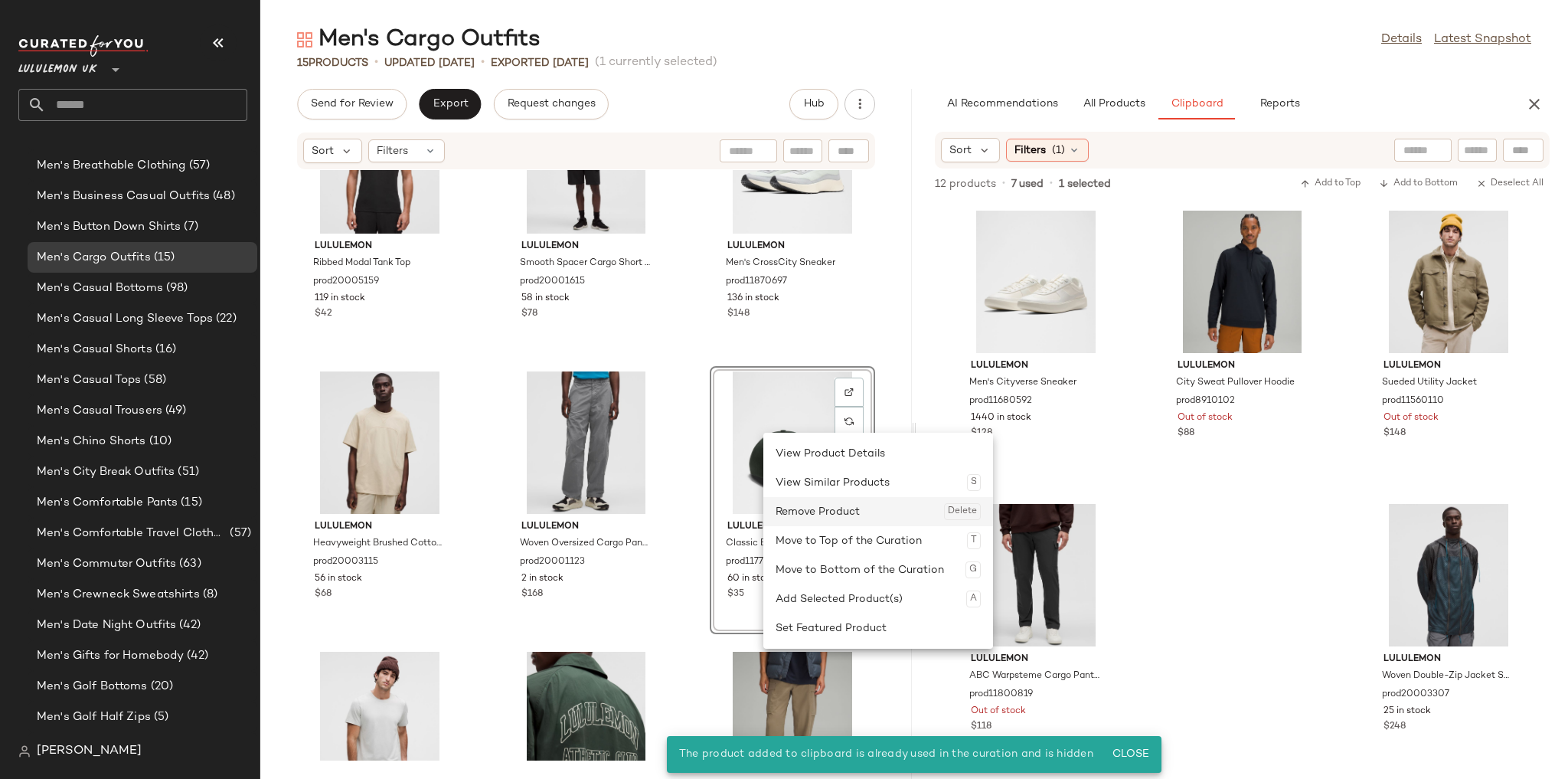
click at [784, 508] on div "Remove Product Delete" at bounding box center [878, 512] width 205 height 29
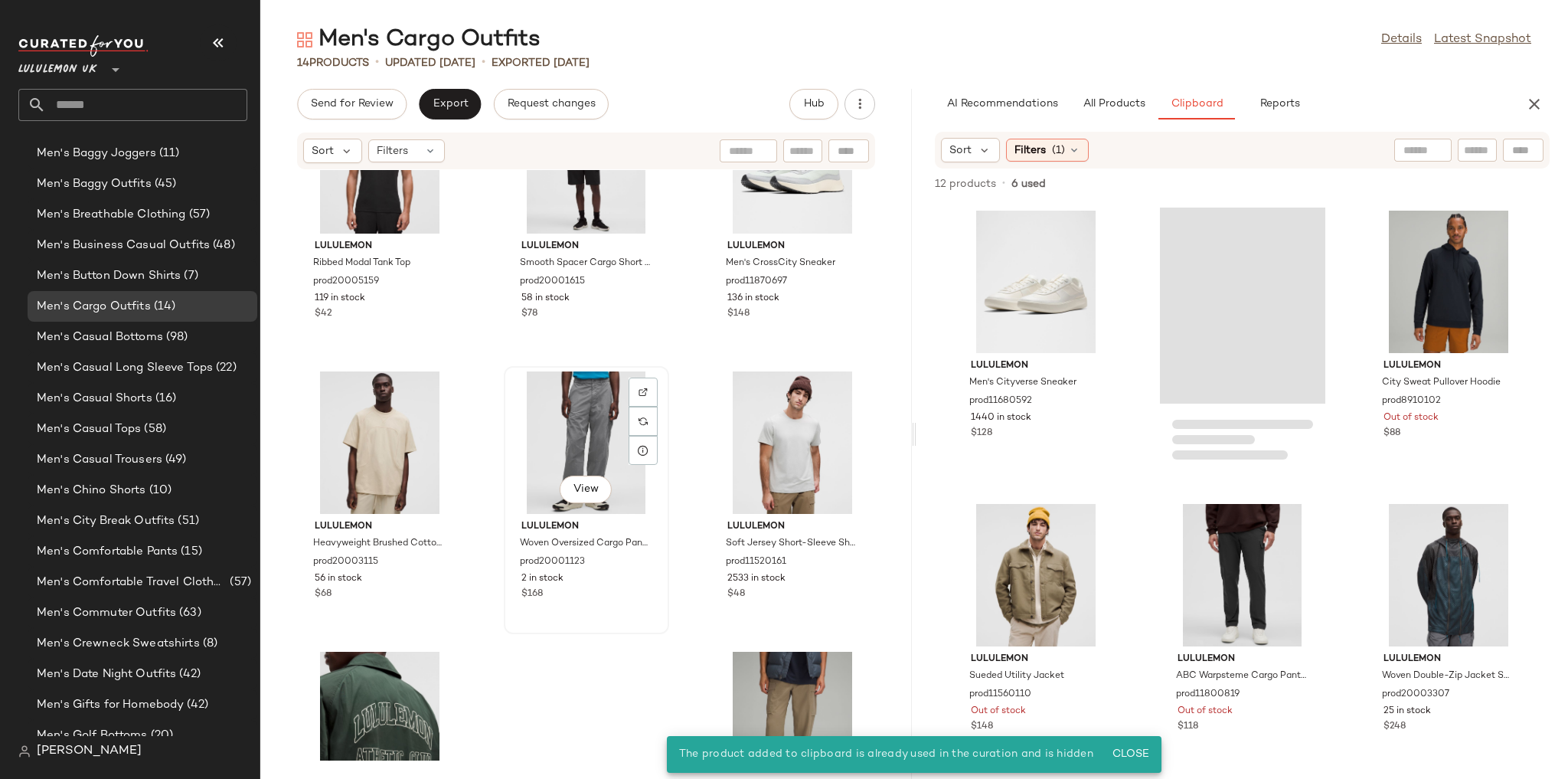
scroll to position [717, 0]
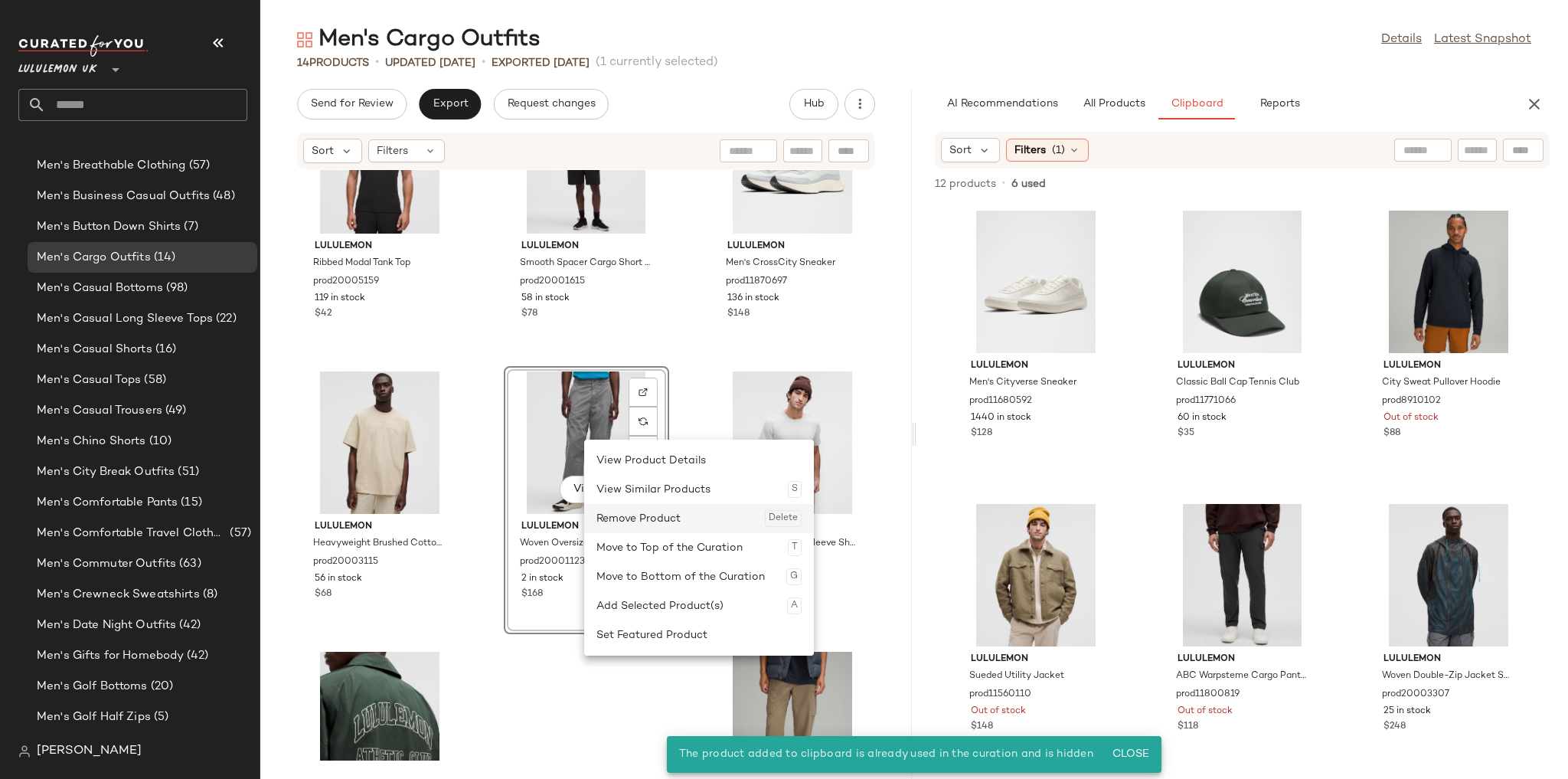
click at [645, 522] on div "Remove Product Delete" at bounding box center [699, 519] width 205 height 29
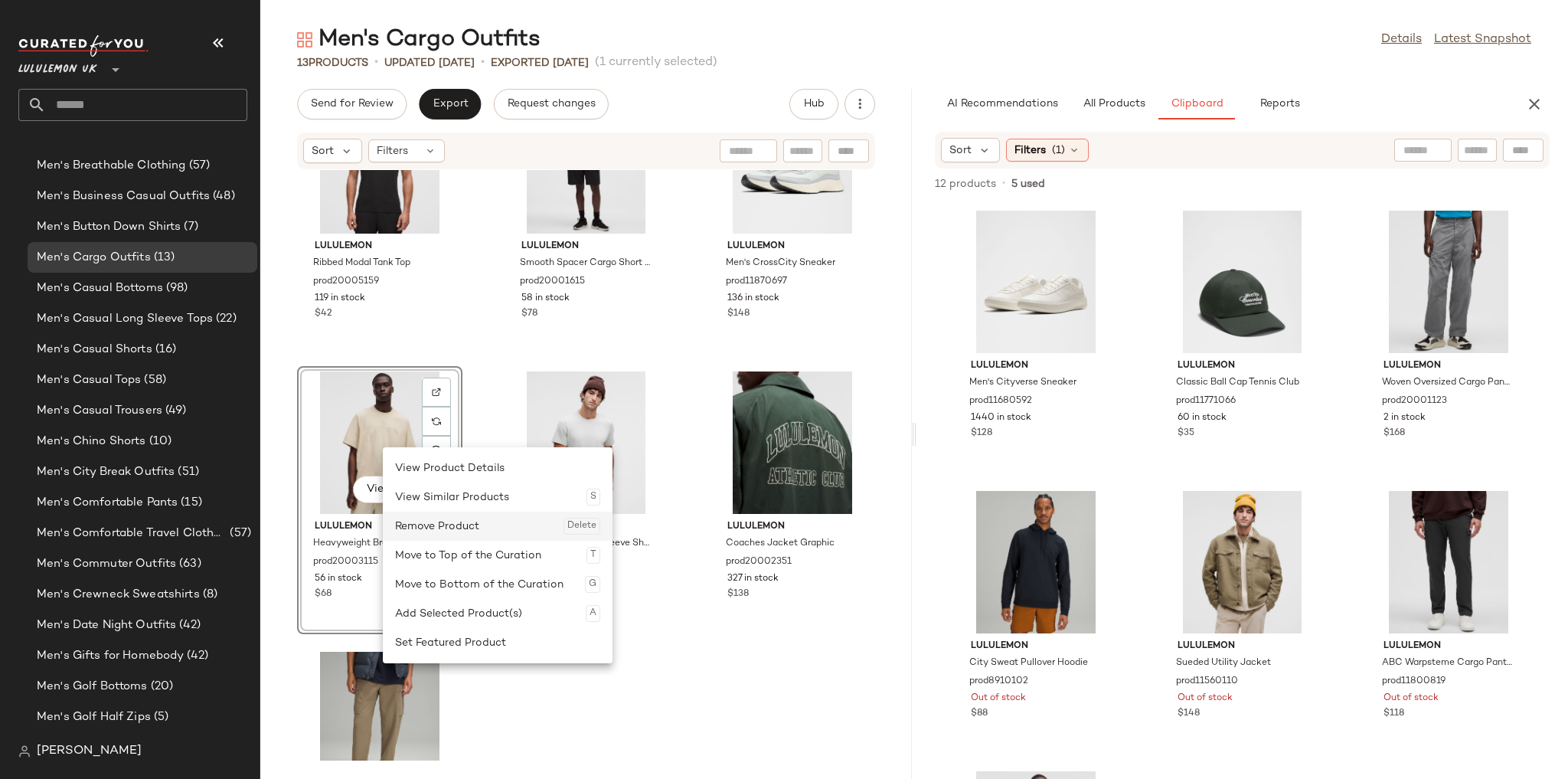
click at [443, 527] on div "Remove Product Delete" at bounding box center [497, 526] width 205 height 29
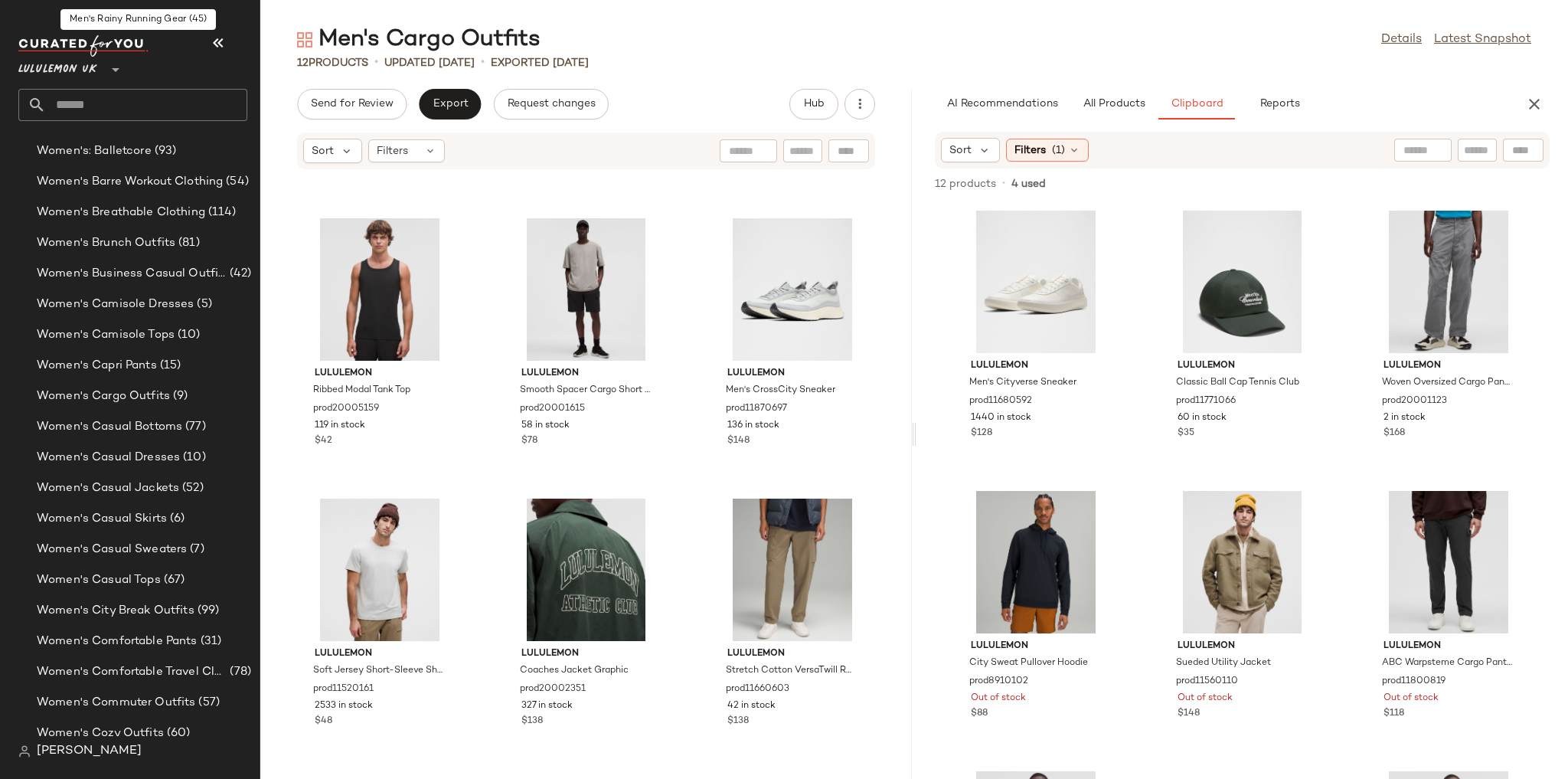
scroll to position [3317, 0]
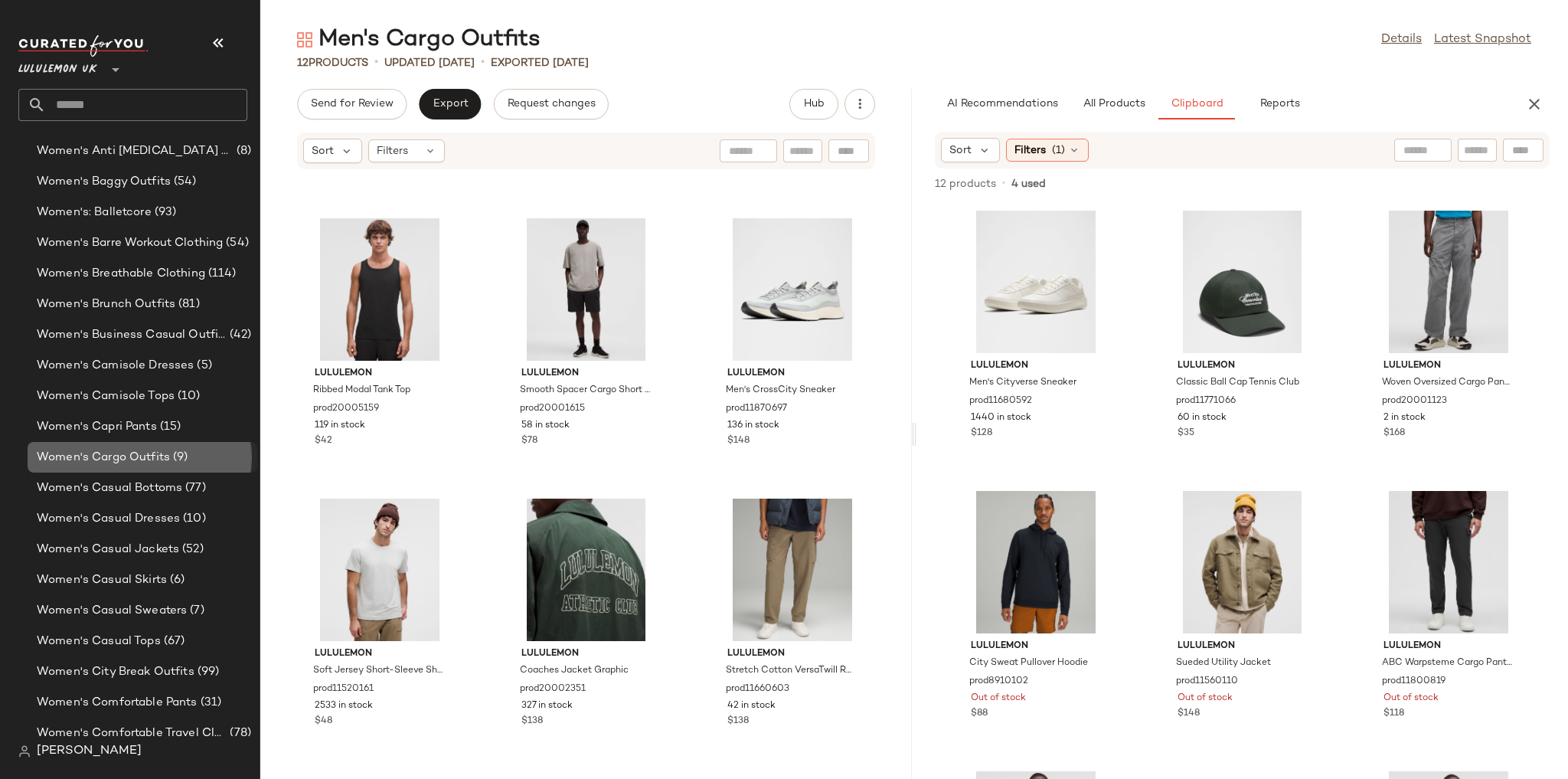
click at [174, 464] on span "(9)" at bounding box center [179, 458] width 17 height 17
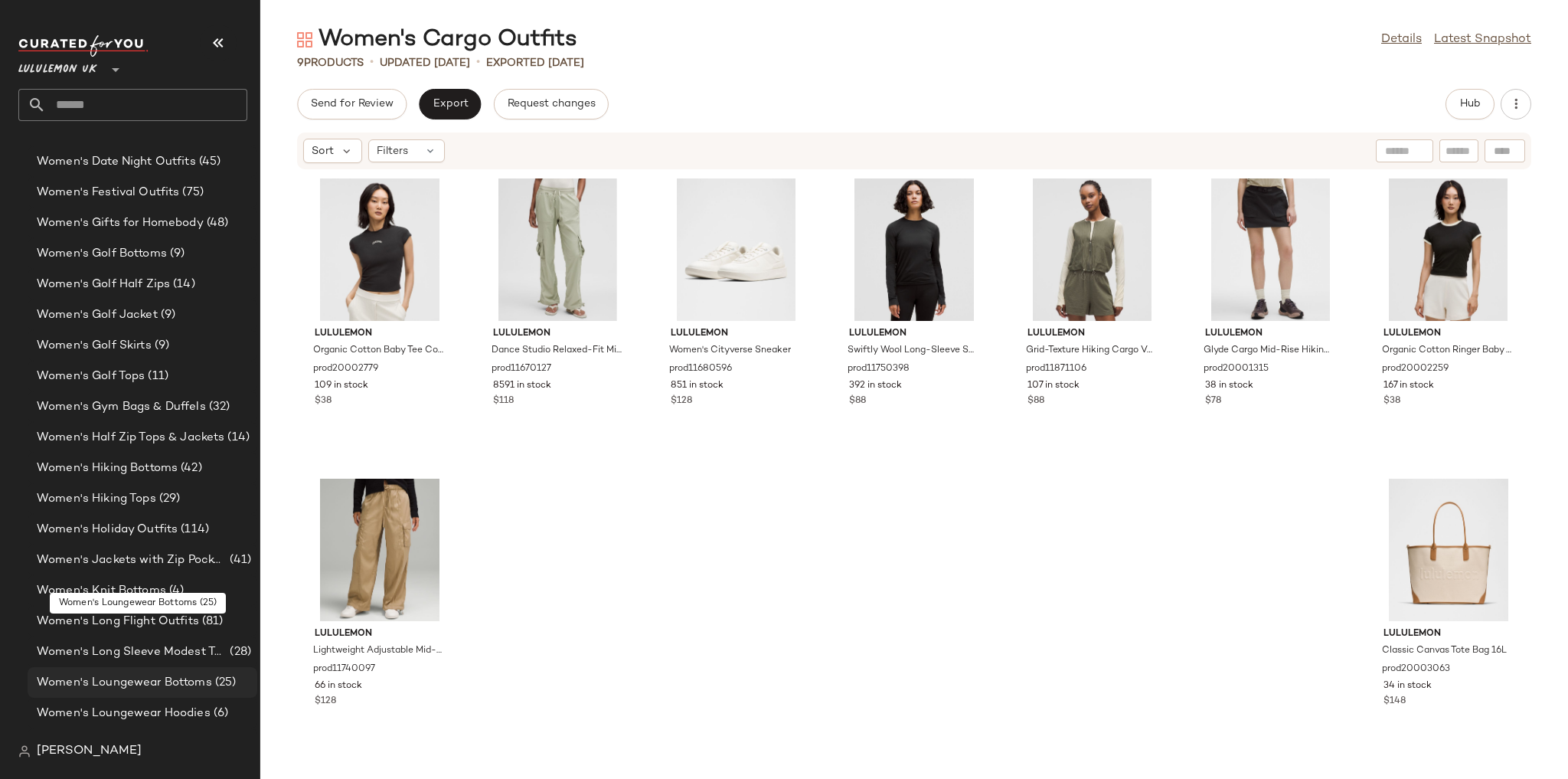
scroll to position [5597, 0]
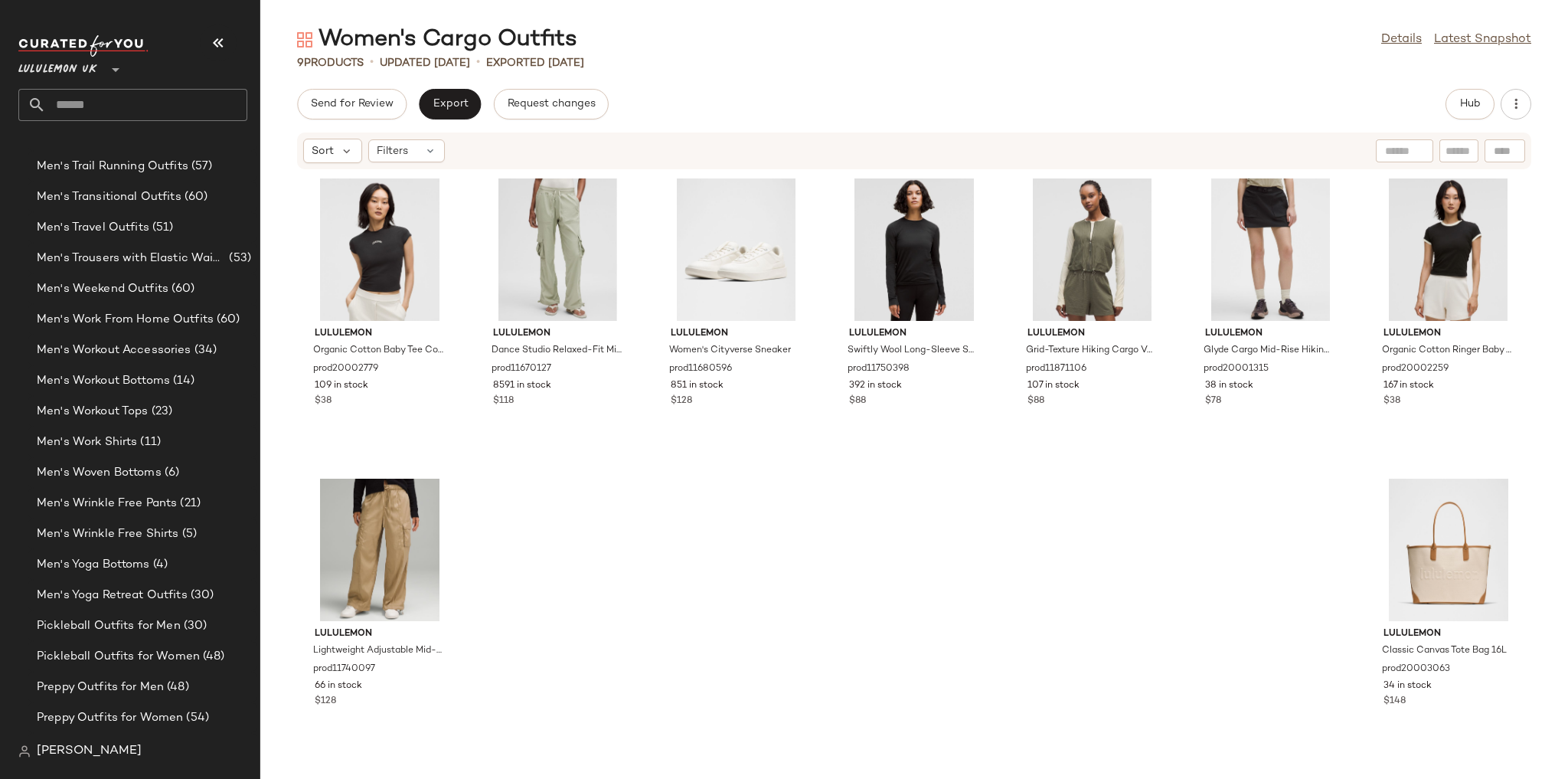
scroll to position [22512, 0]
click at [586, 509] on div "lululemon Organic Cotton Baby Tee Collegiate prod20002779 109 in stock $38 lulu…" at bounding box center [914, 465] width 1308 height 590
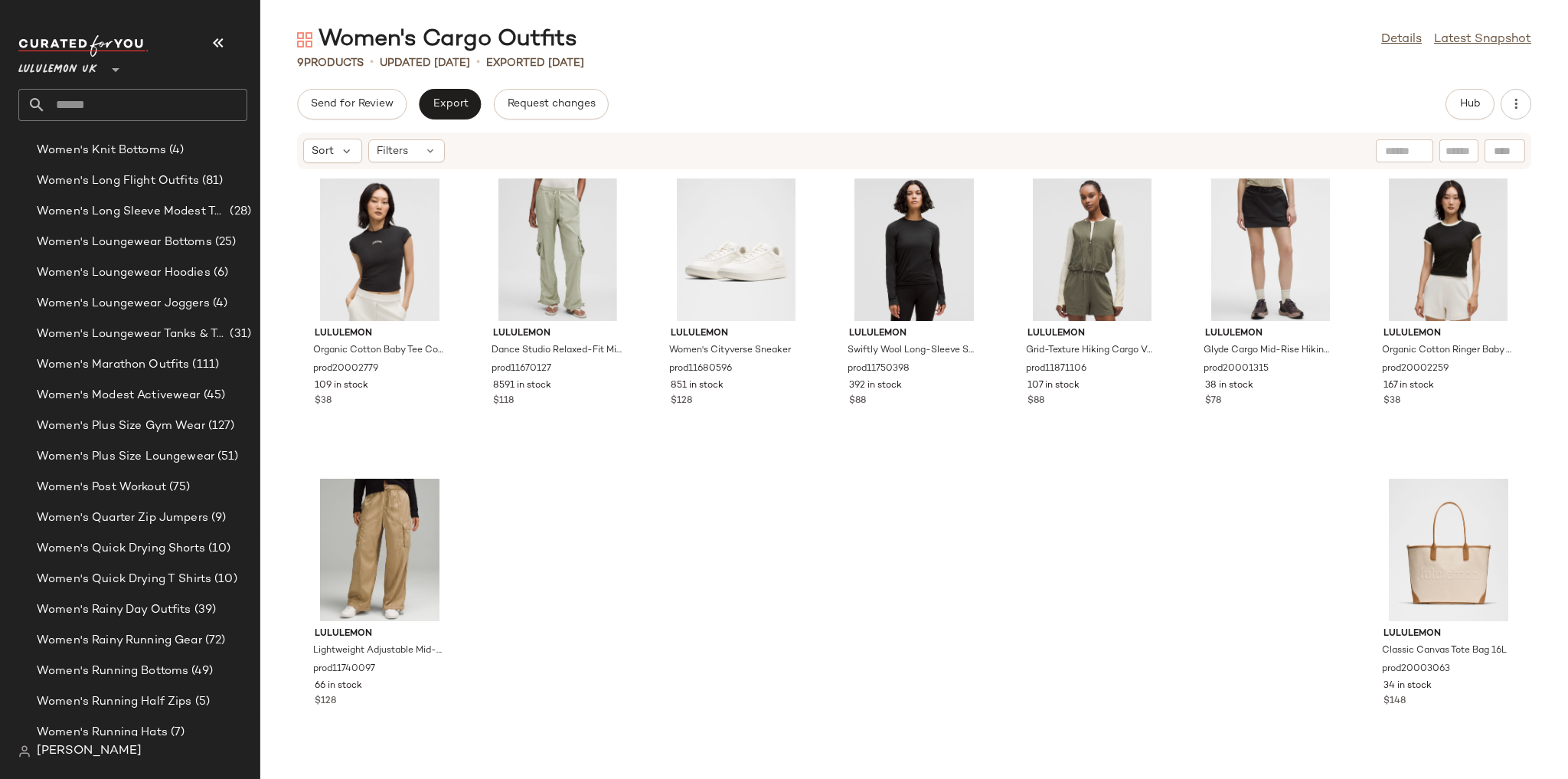
scroll to position [4540, 0]
click at [144, 156] on span "Women's Long Flight Outfits" at bounding box center [118, 154] width 163 height 17
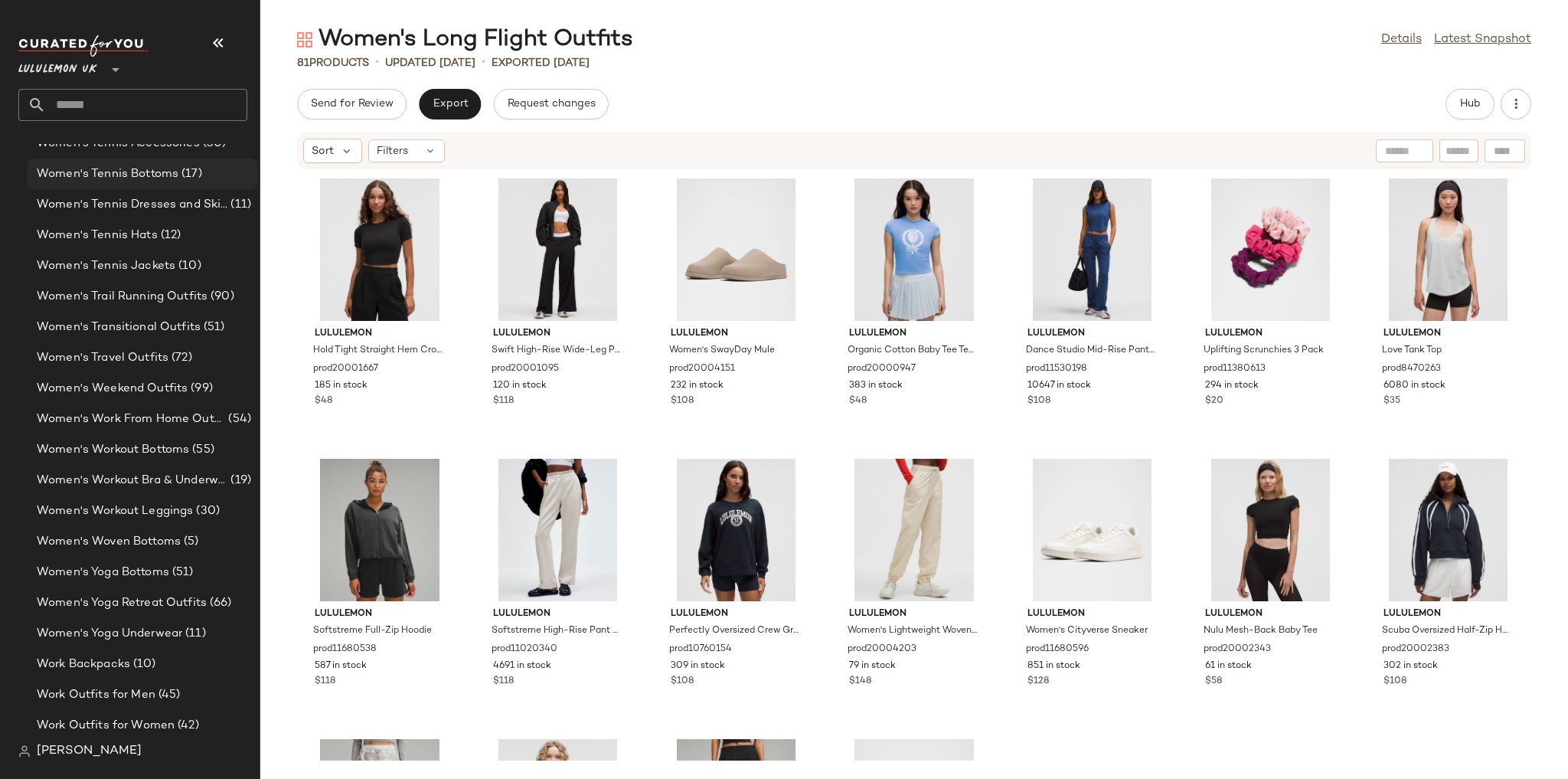
scroll to position [5597, 0]
click at [137, 386] on span "Women's Weekend Outfits" at bounding box center [112, 384] width 151 height 17
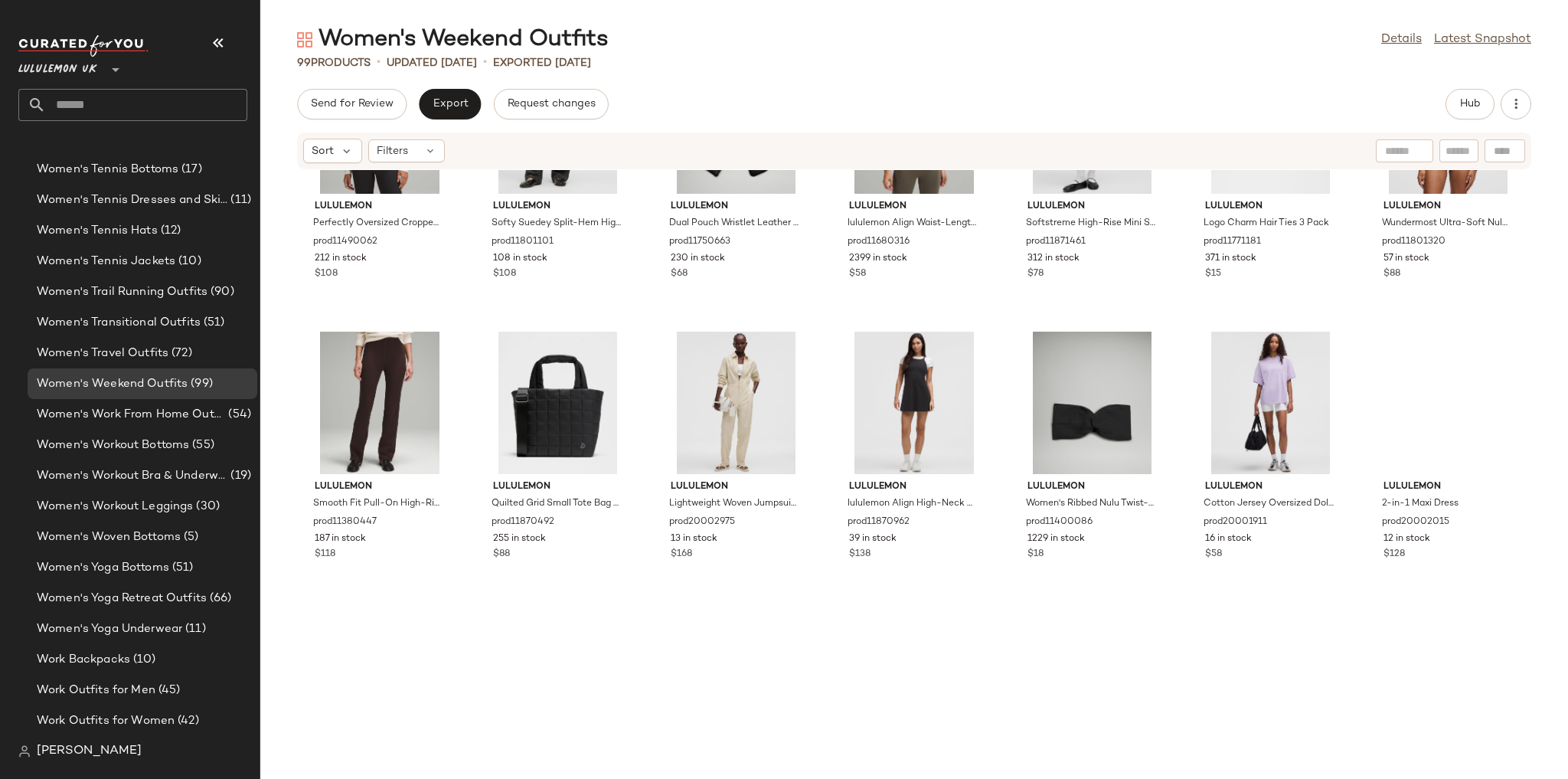
scroll to position [4179, 0]
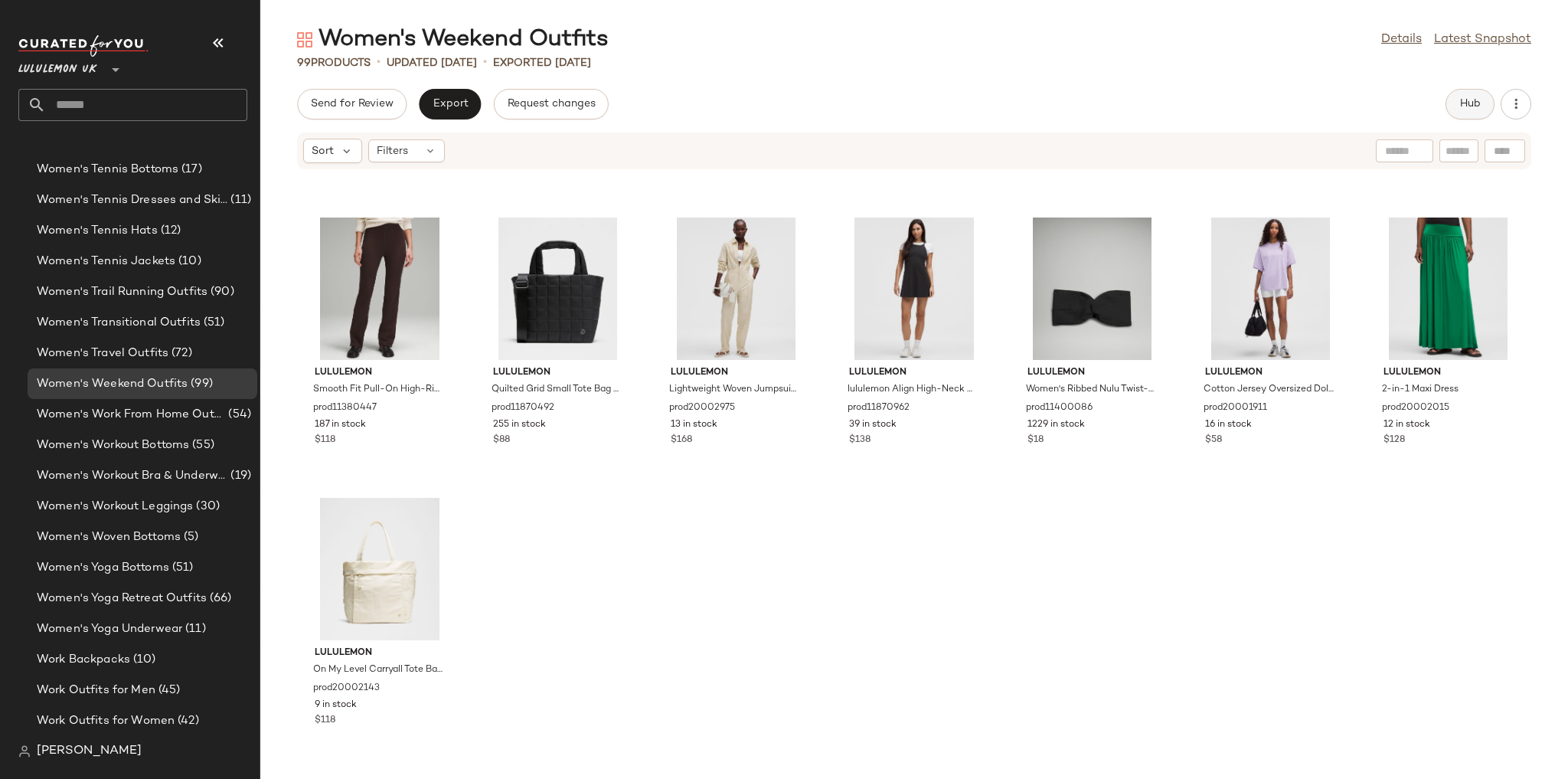
click at [1479, 116] on button "Hub" at bounding box center [1470, 105] width 49 height 31
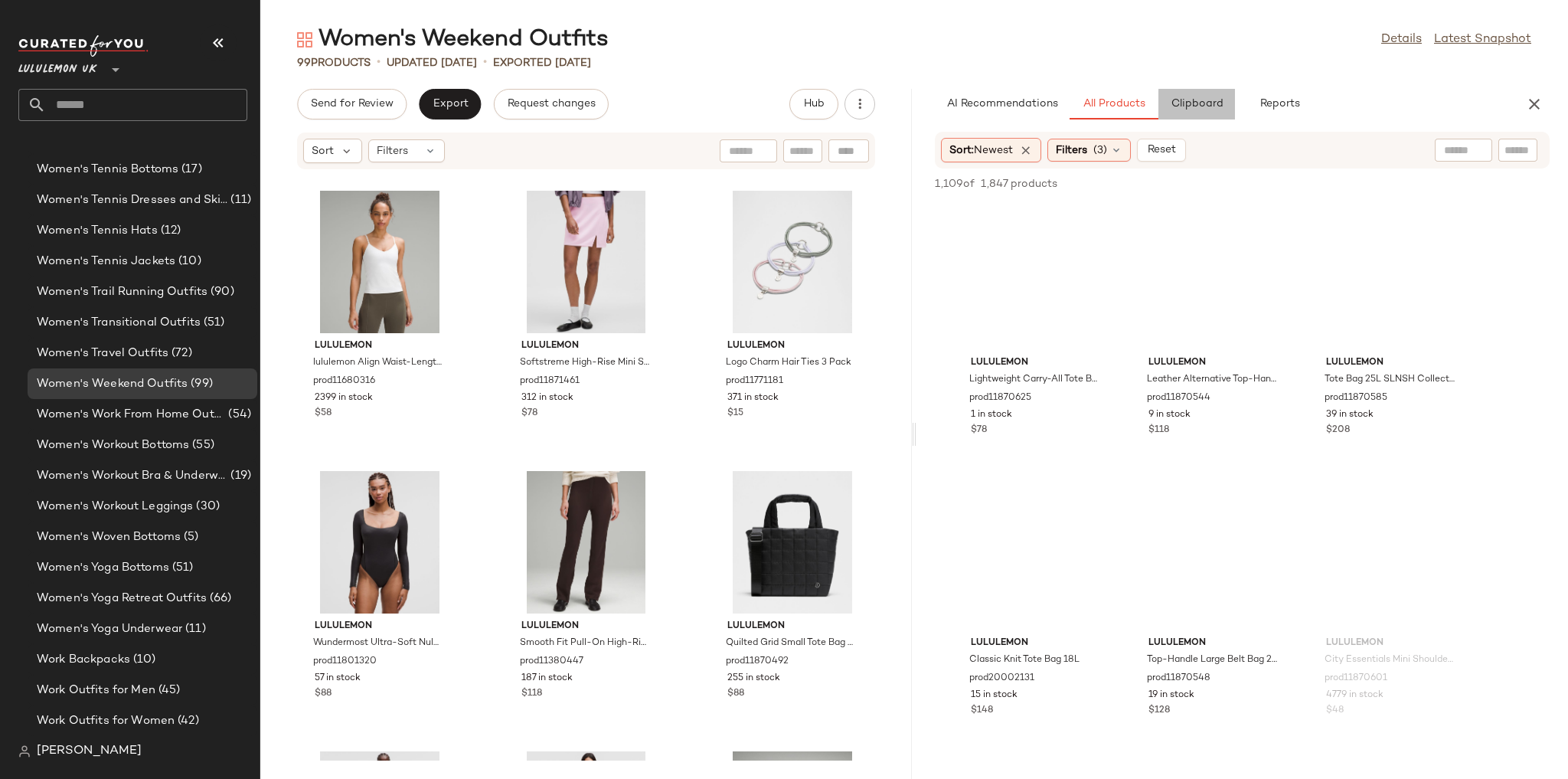
click at [1199, 106] on span "Clipboard" at bounding box center [1197, 104] width 53 height 13
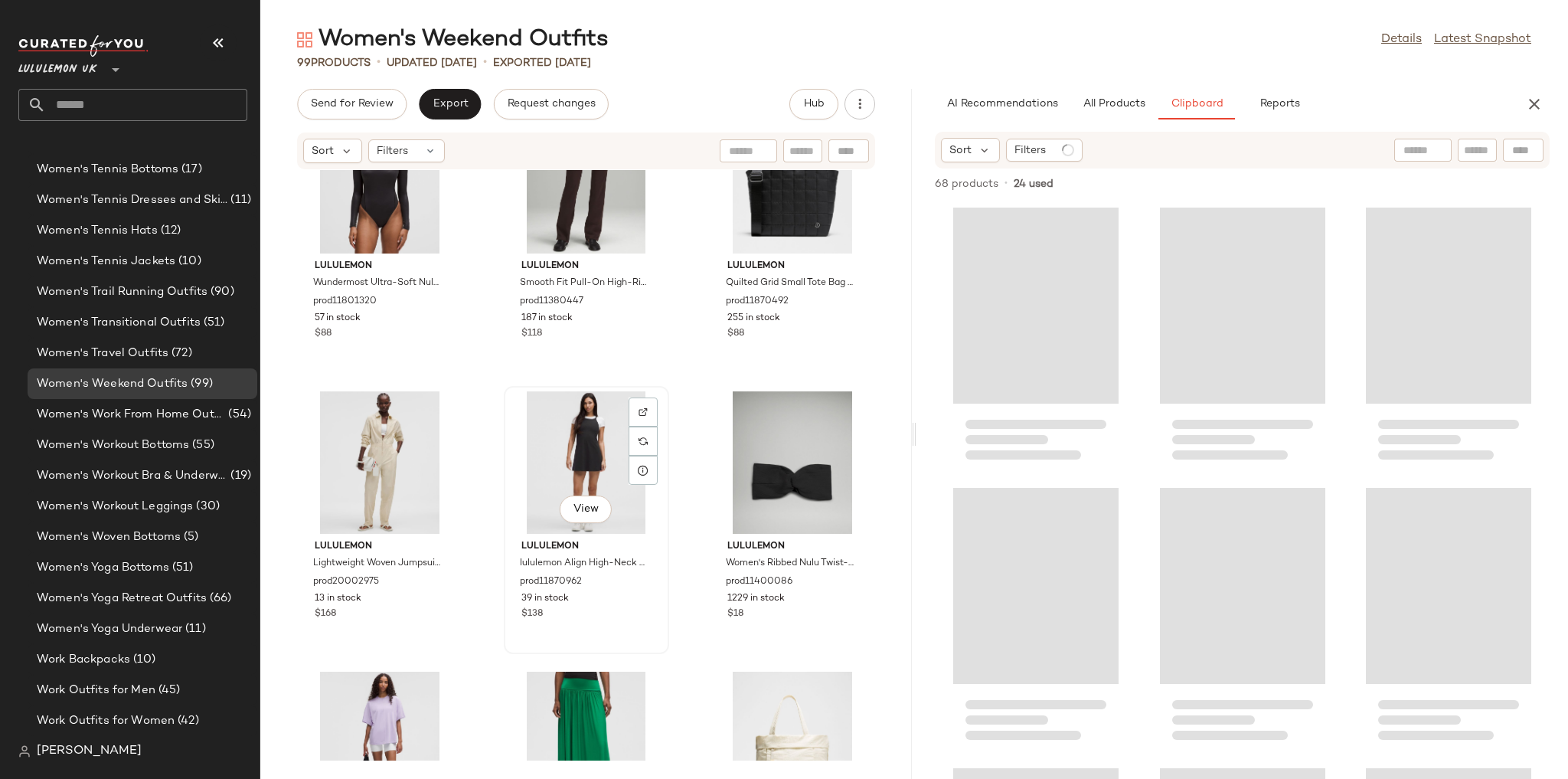
scroll to position [8665, 0]
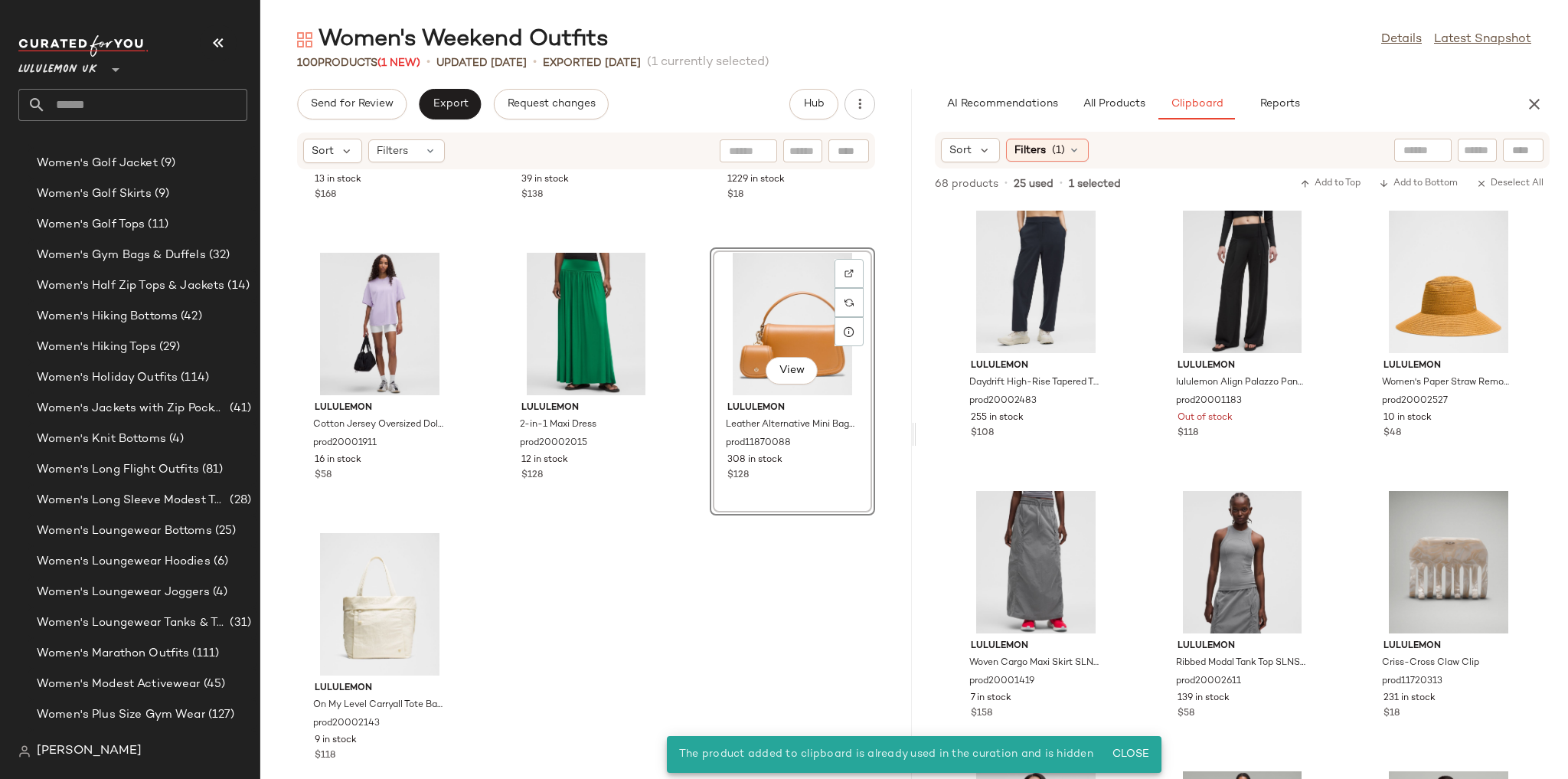
scroll to position [5597, 0]
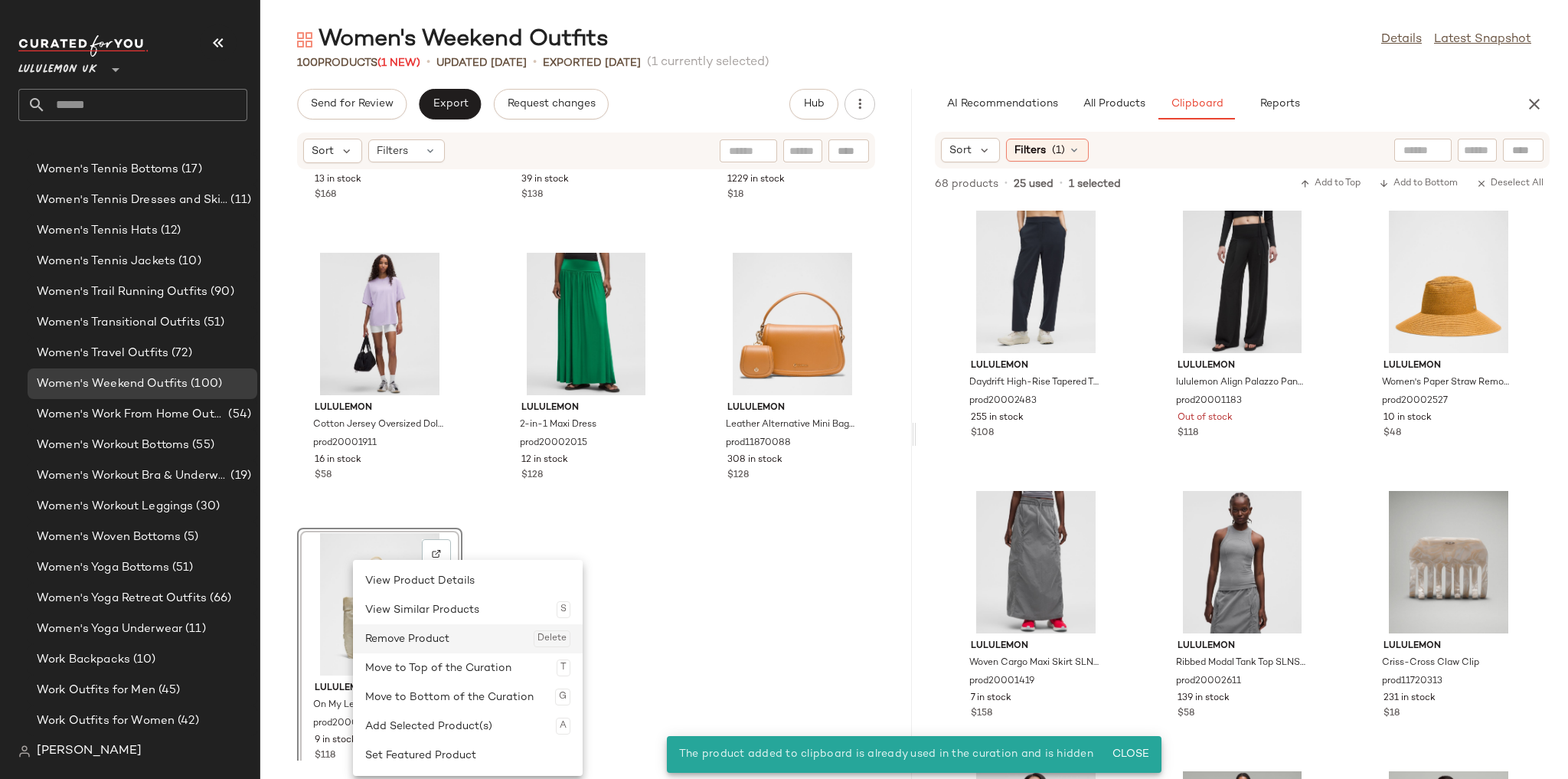
click at [410, 635] on div "Remove Product Delete" at bounding box center [468, 639] width 205 height 29
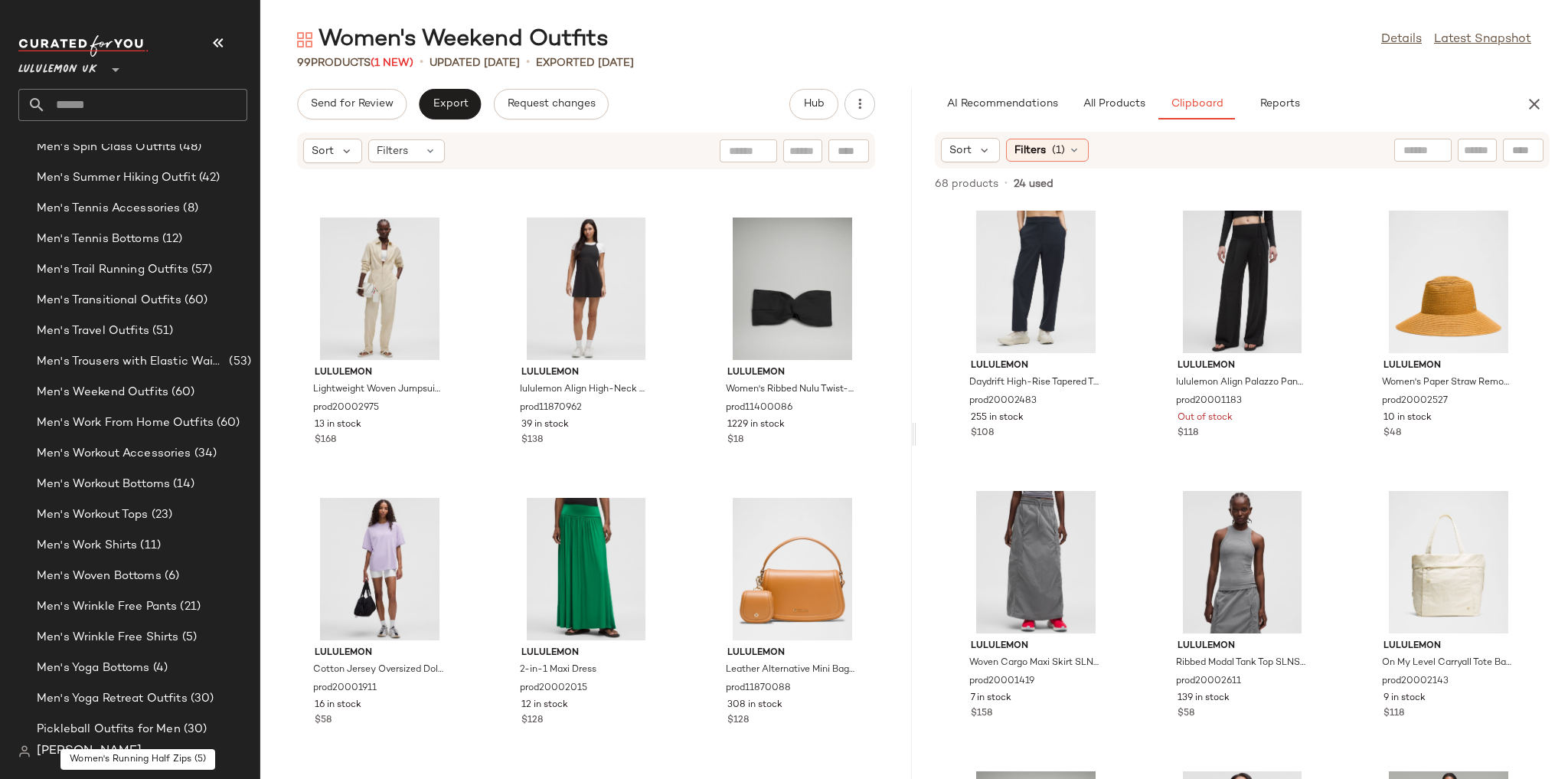
scroll to position [2350, 0]
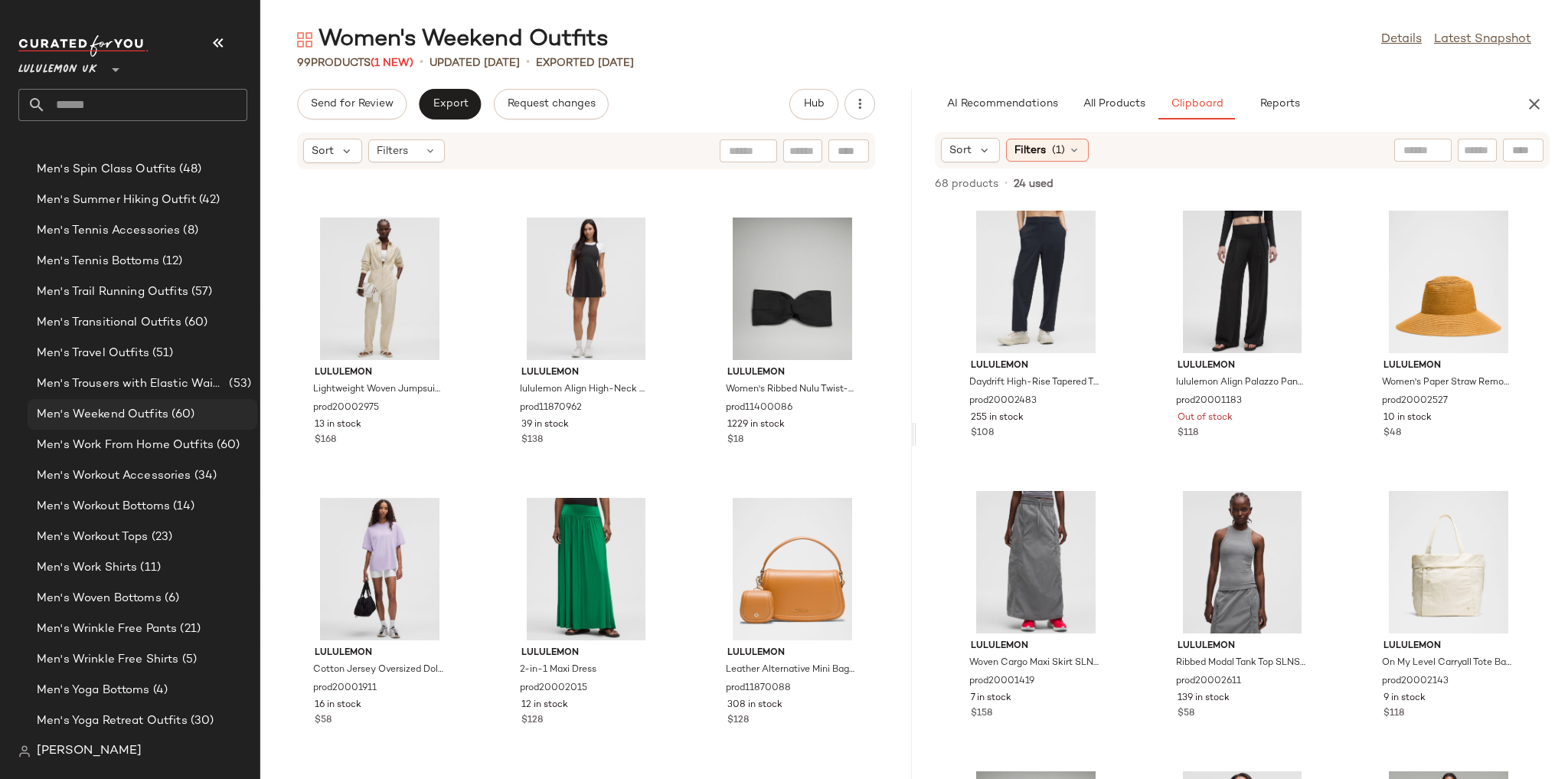
click at [140, 418] on span "Men's Weekend Outfits" at bounding box center [103, 415] width 132 height 17
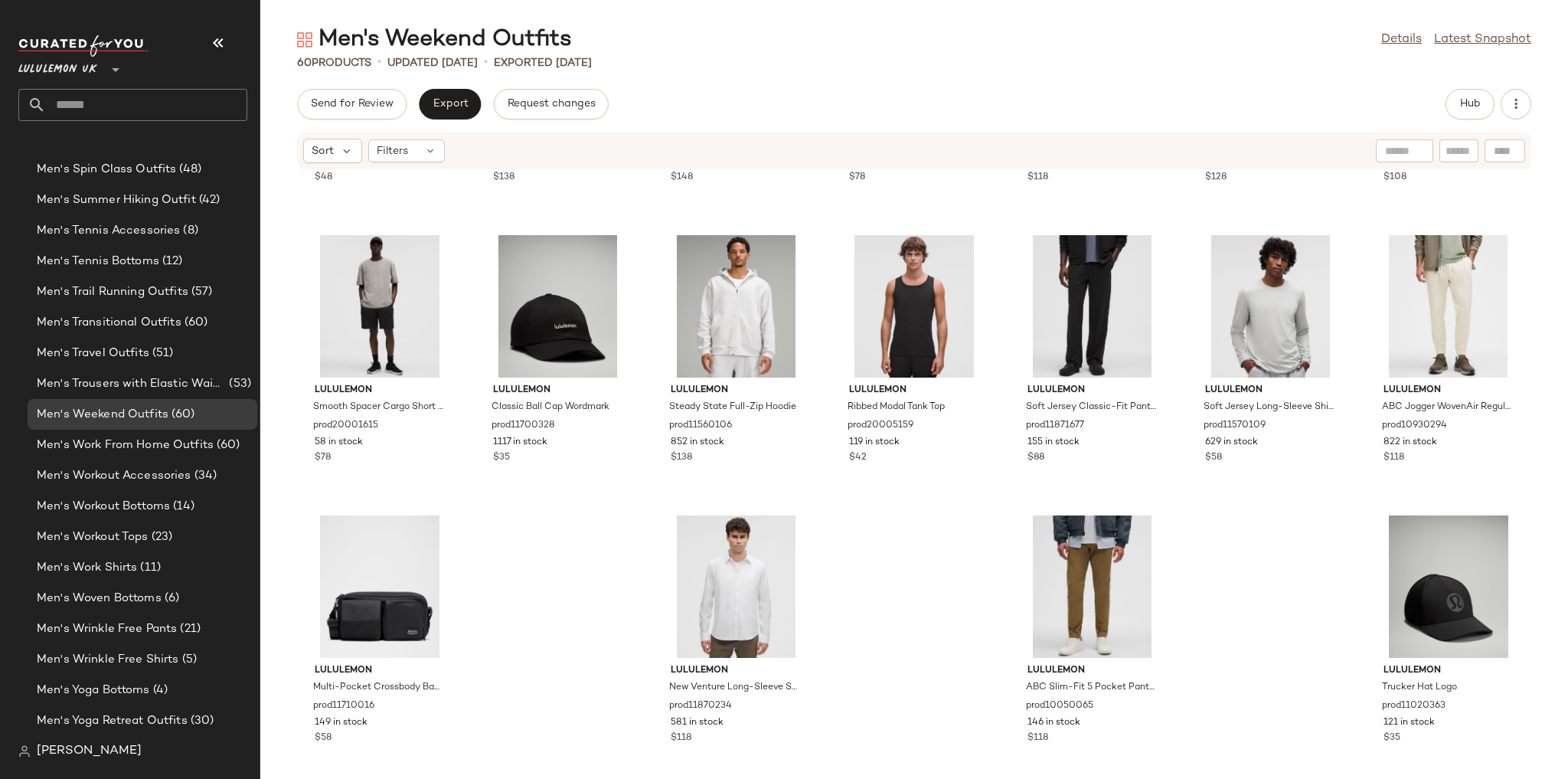
scroll to position [2215, 0]
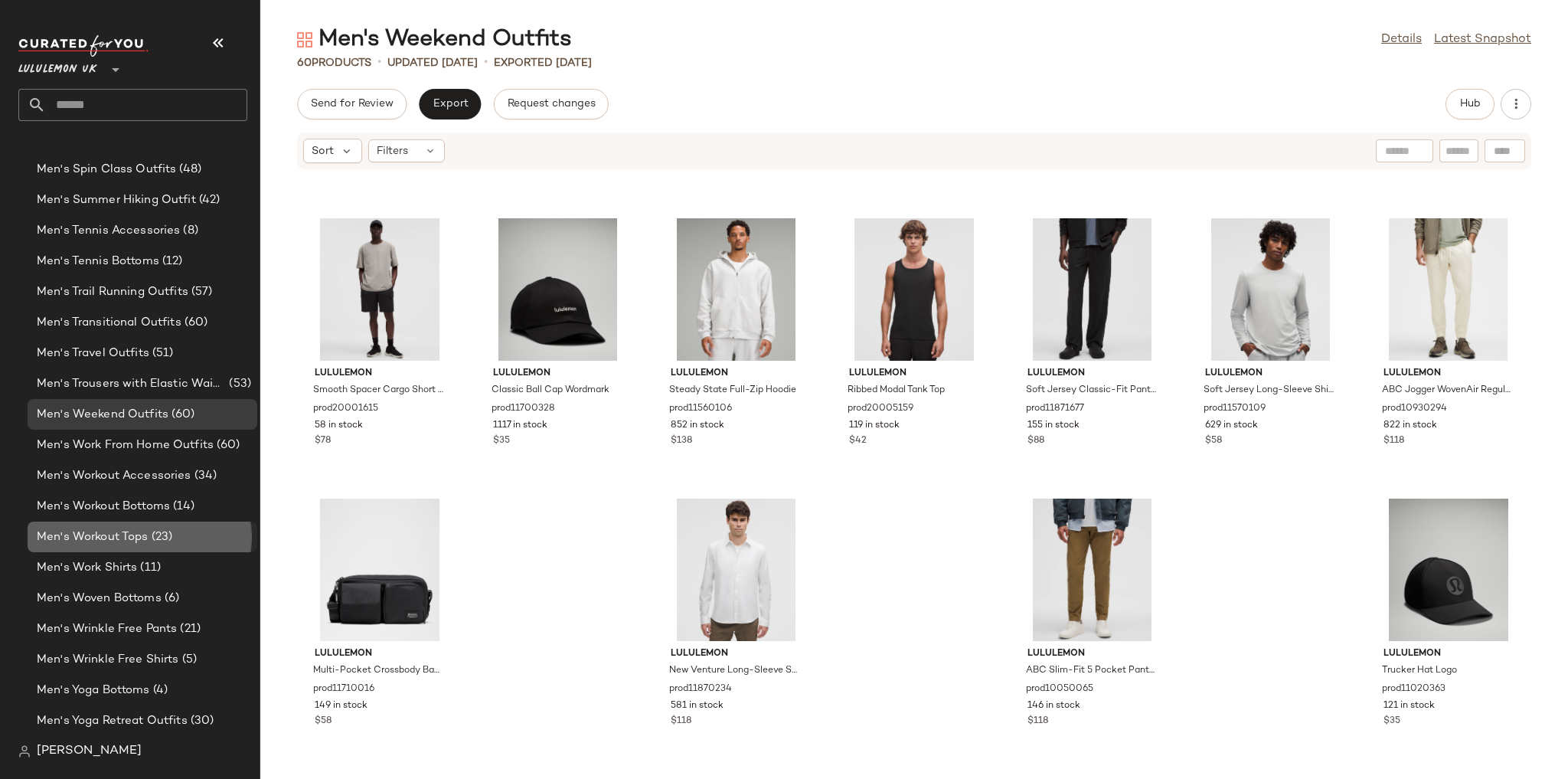
click at [156, 524] on div "Men's Workout Tops (23)" at bounding box center [141, 537] width 229 height 31
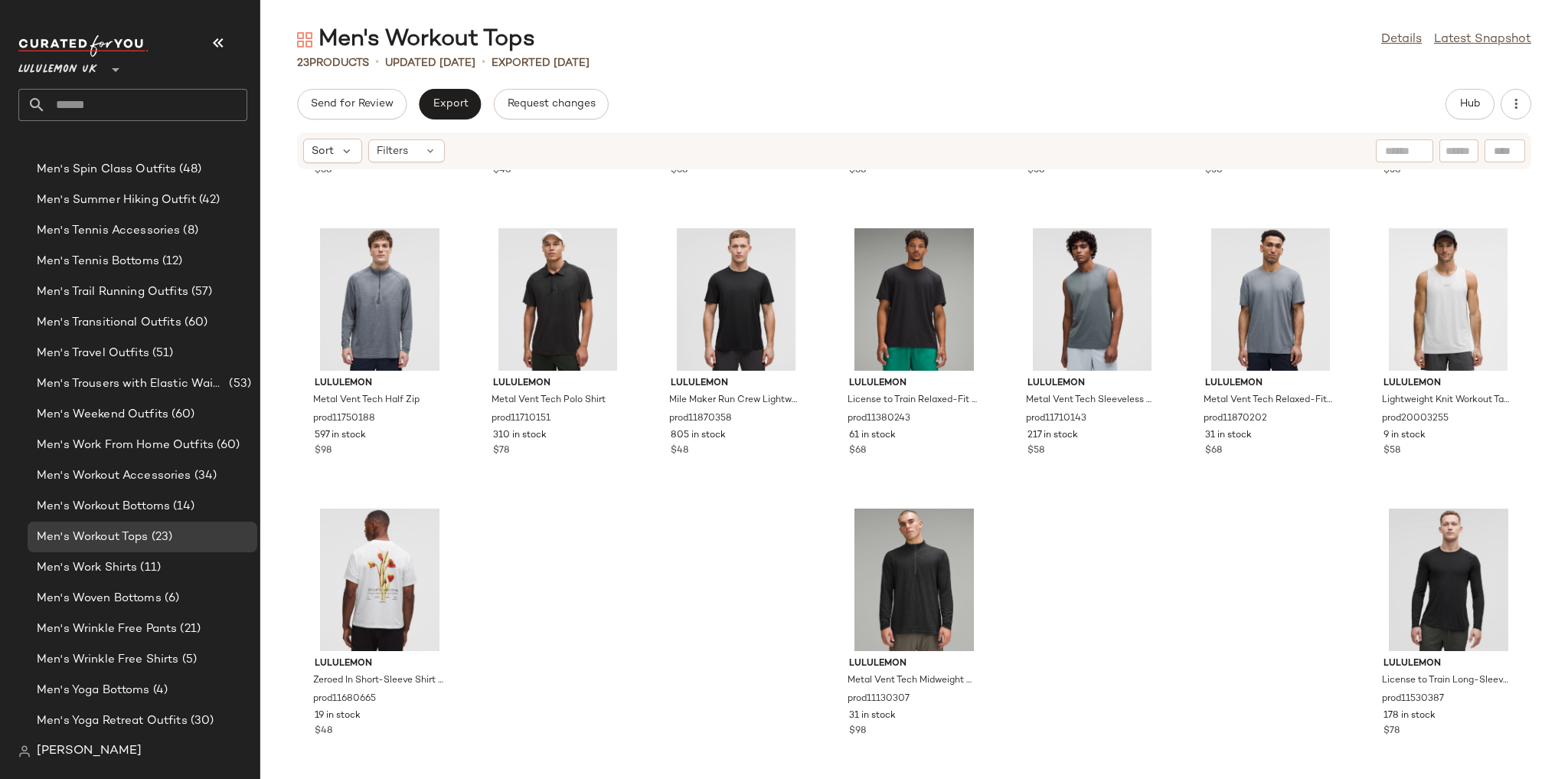
scroll to position [533, 0]
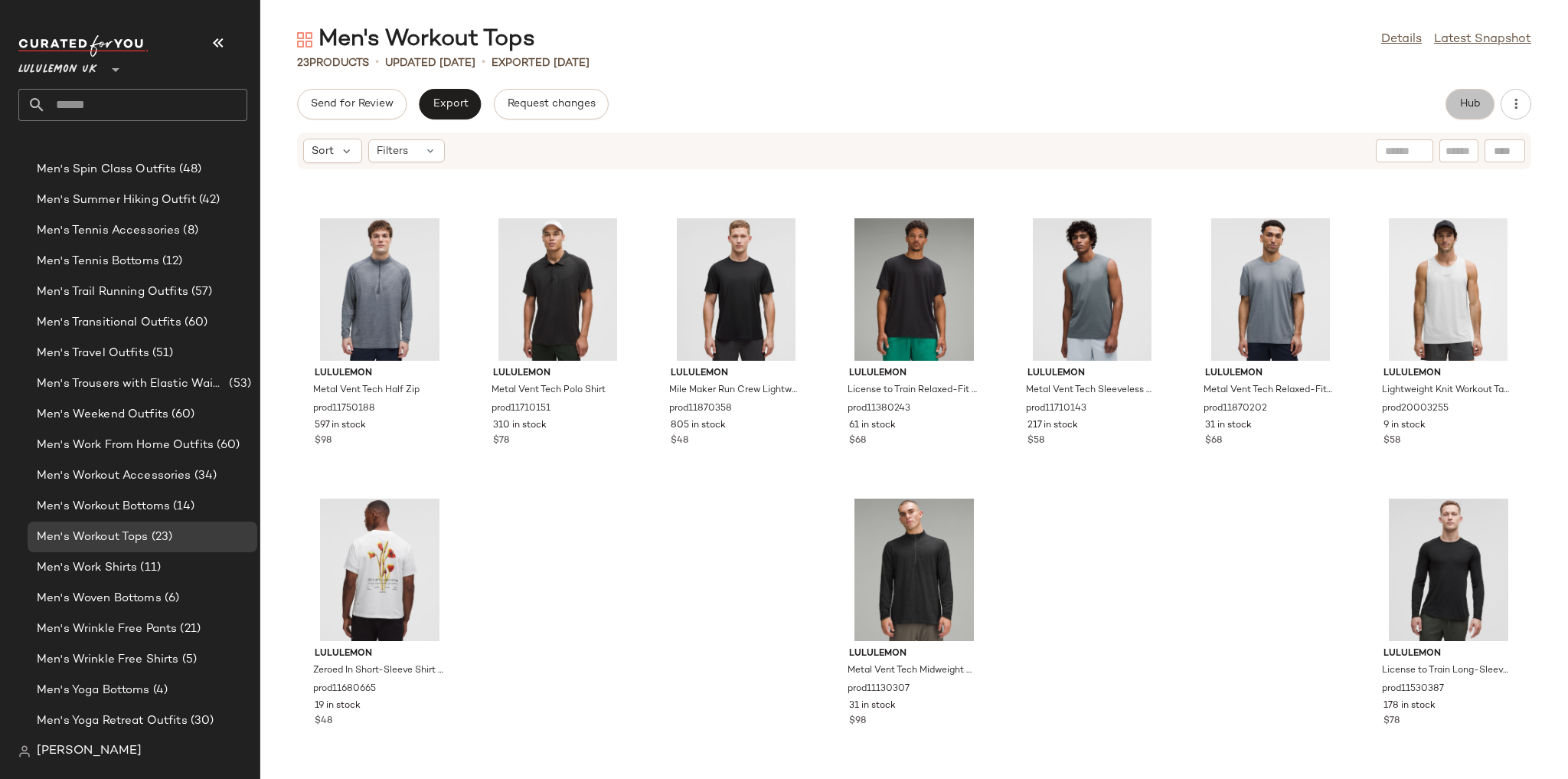
click at [1467, 96] on button "Hub" at bounding box center [1470, 105] width 49 height 31
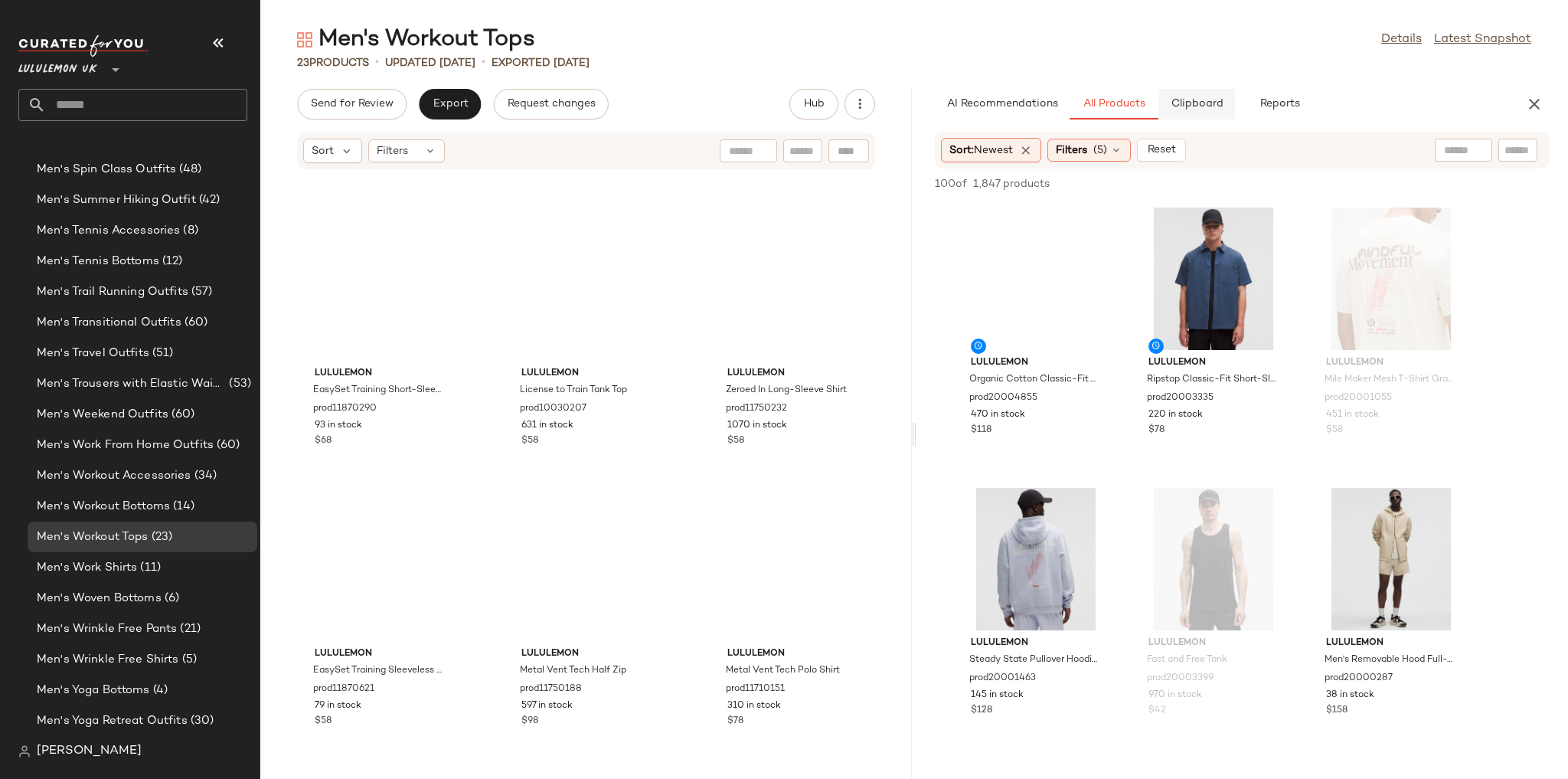
scroll to position [841, 0]
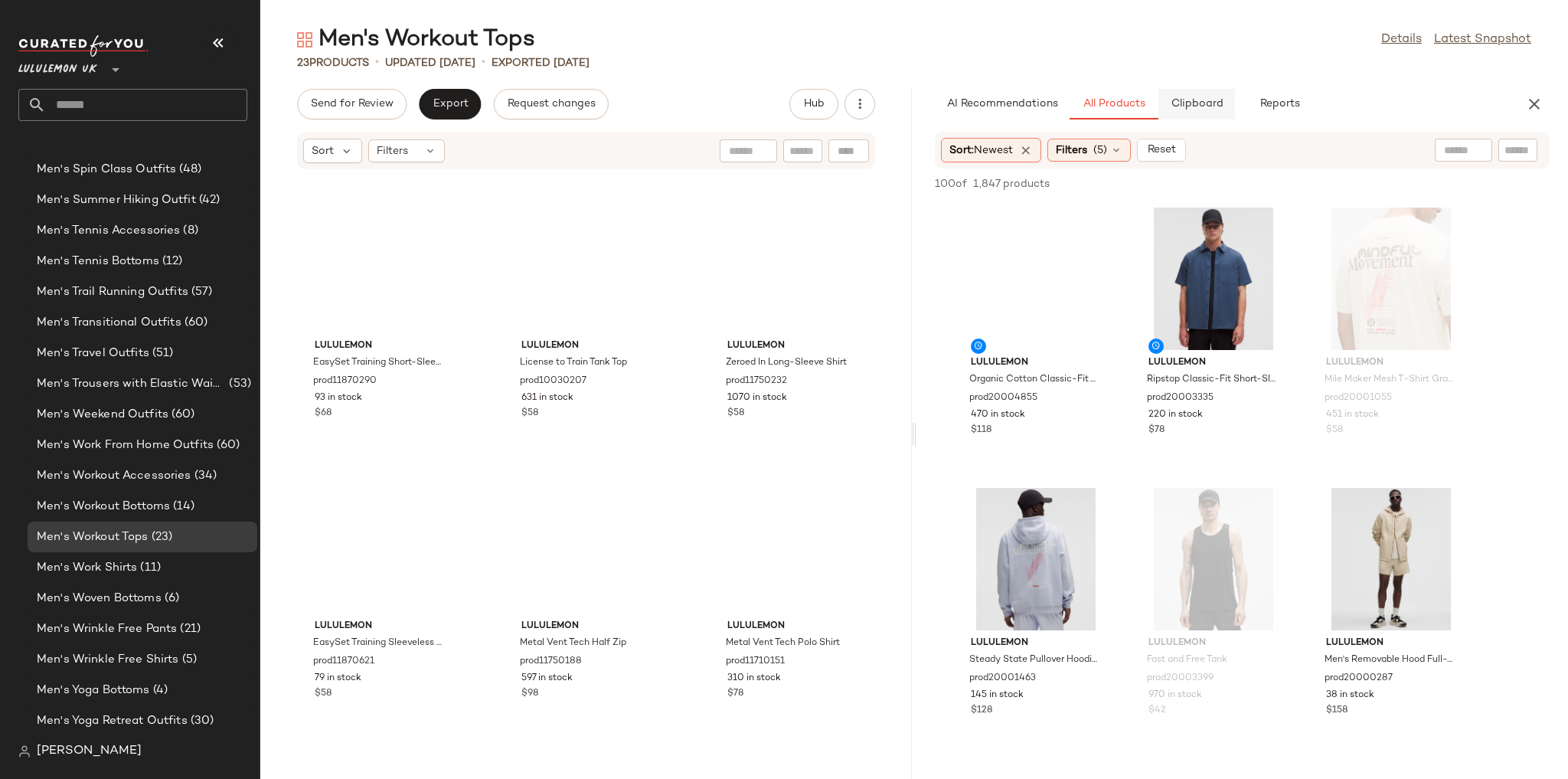
click at [1213, 95] on button "Clipboard" at bounding box center [1197, 105] width 76 height 31
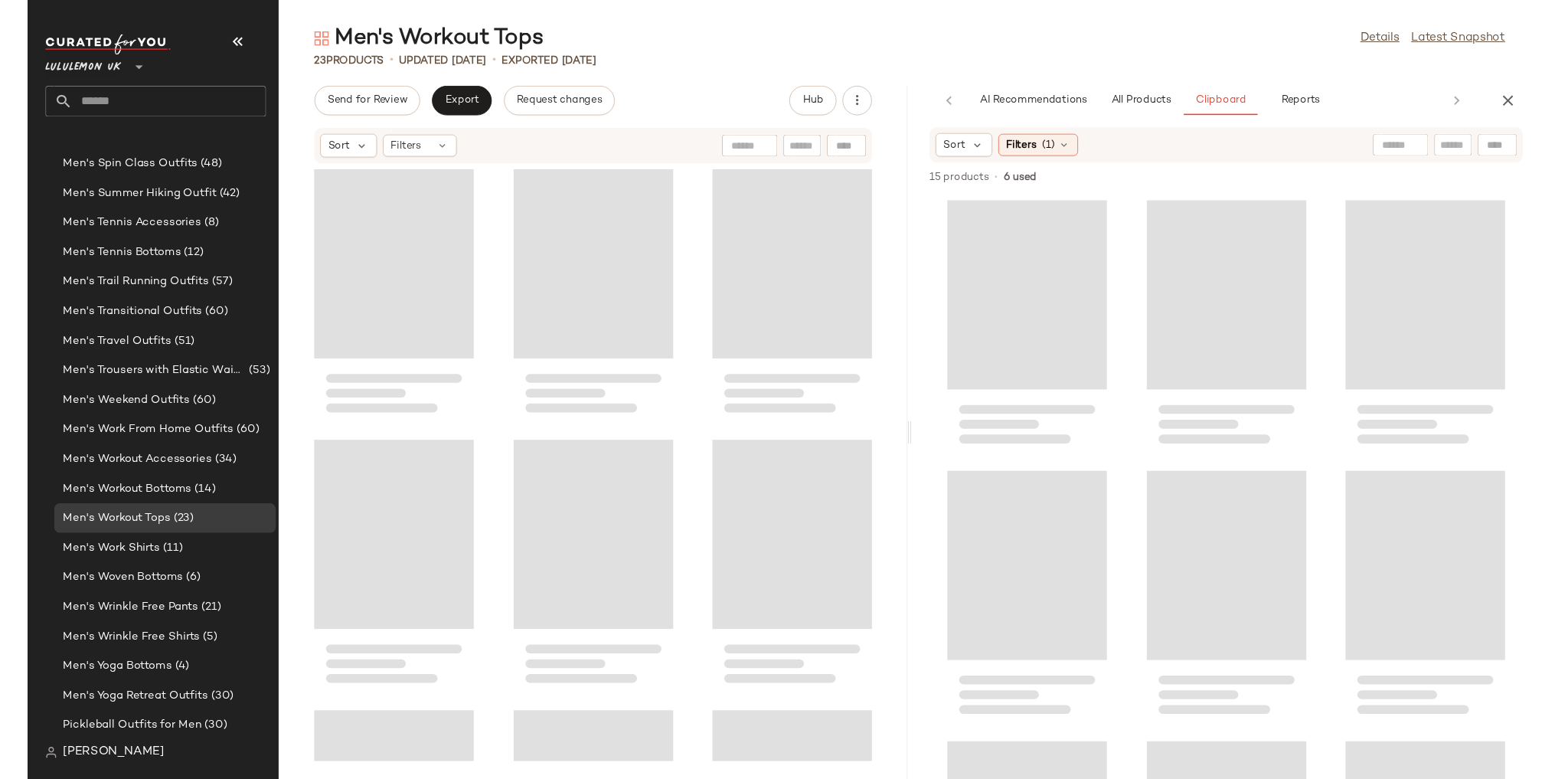
scroll to position [0, 0]
